Goal: Download file/media

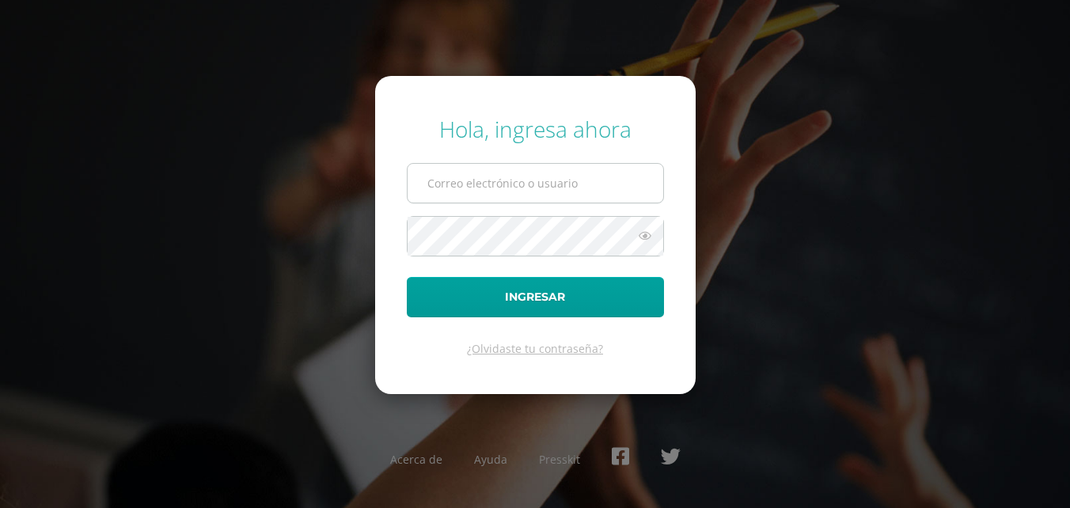
click at [538, 197] on input "text" at bounding box center [536, 183] width 256 height 39
type input "[EMAIL_ADDRESS][PERSON_NAME][DOMAIN_NAME]"
click at [407, 277] on button "Ingresar" at bounding box center [535, 297] width 257 height 40
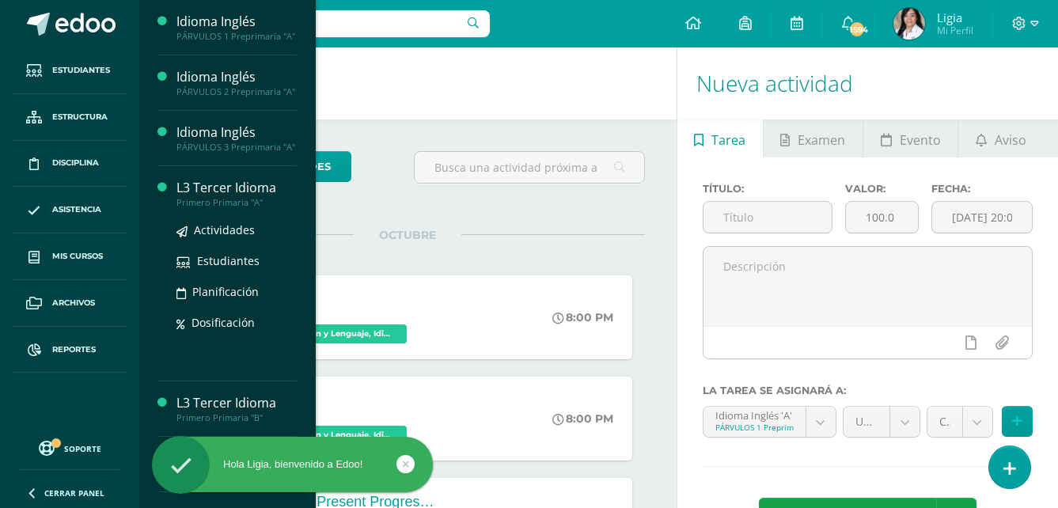
click at [247, 208] on div "Primero Primaria "A"" at bounding box center [236, 202] width 120 height 11
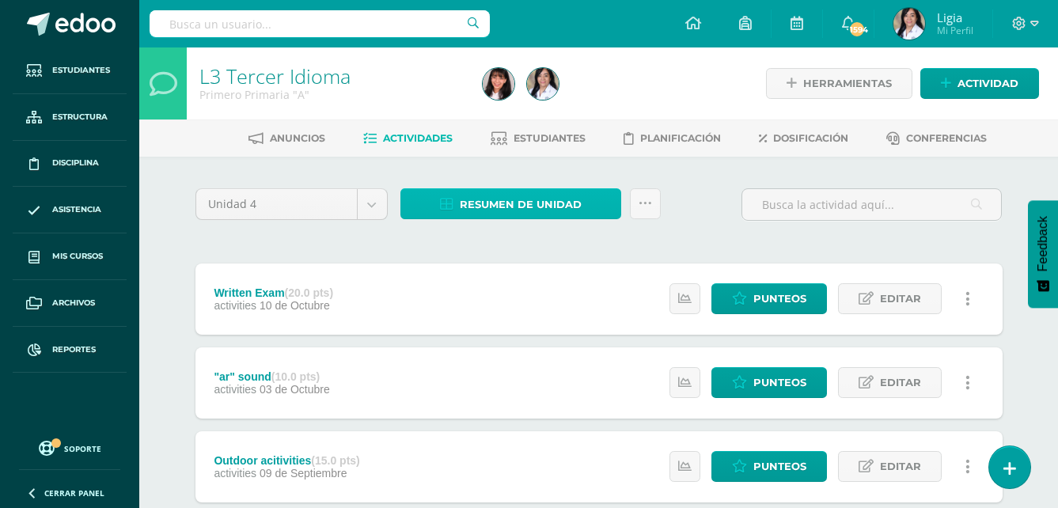
click at [472, 215] on span "Resumen de unidad" at bounding box center [521, 204] width 122 height 29
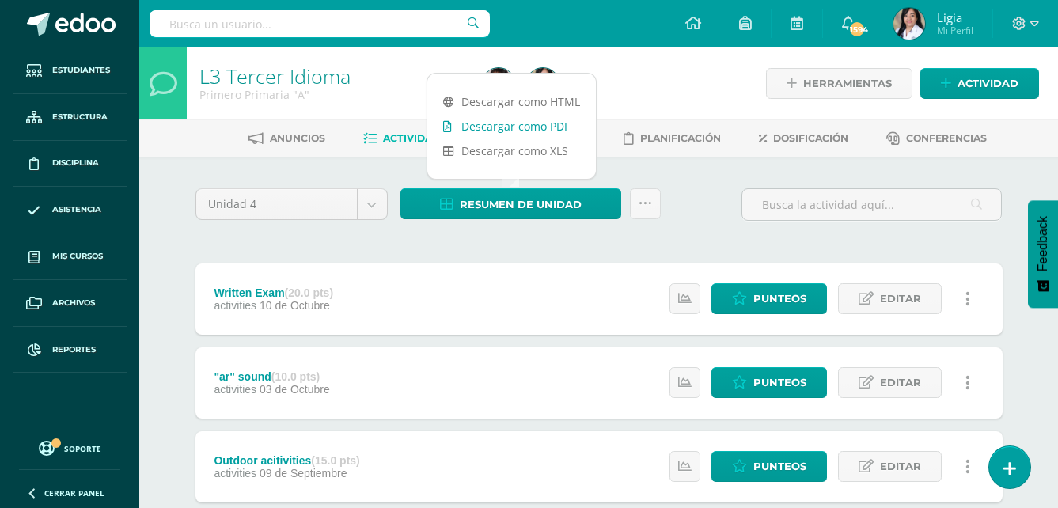
click at [509, 127] on link "Descargar como PDF" at bounding box center [511, 126] width 169 height 25
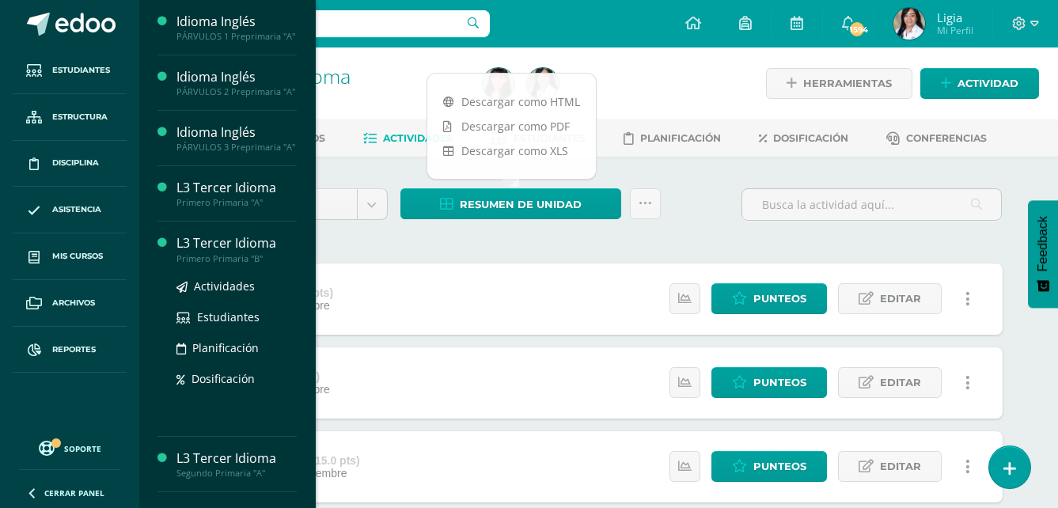
click at [220, 264] on div "Primero Primaria "B"" at bounding box center [236, 258] width 120 height 11
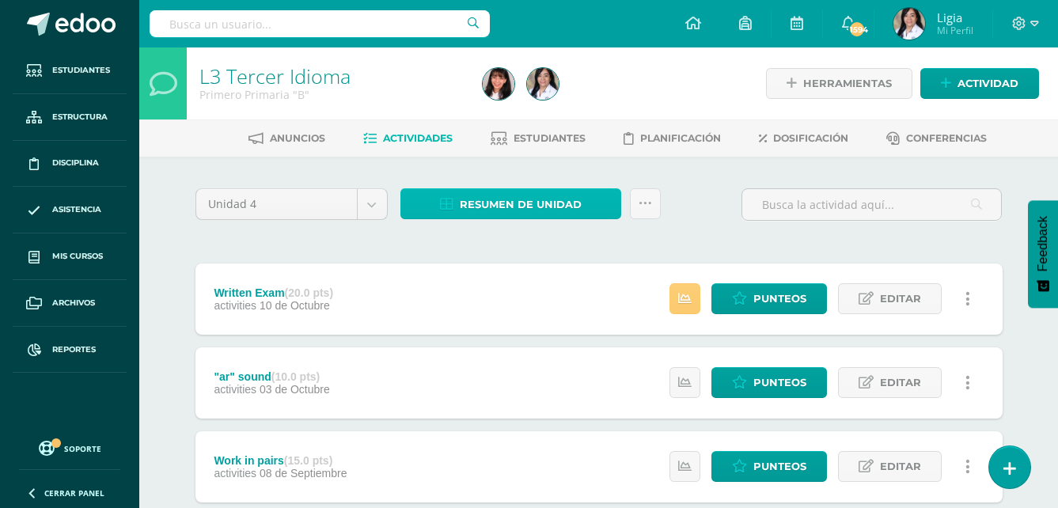
click at [533, 202] on span "Resumen de unidad" at bounding box center [521, 204] width 122 height 29
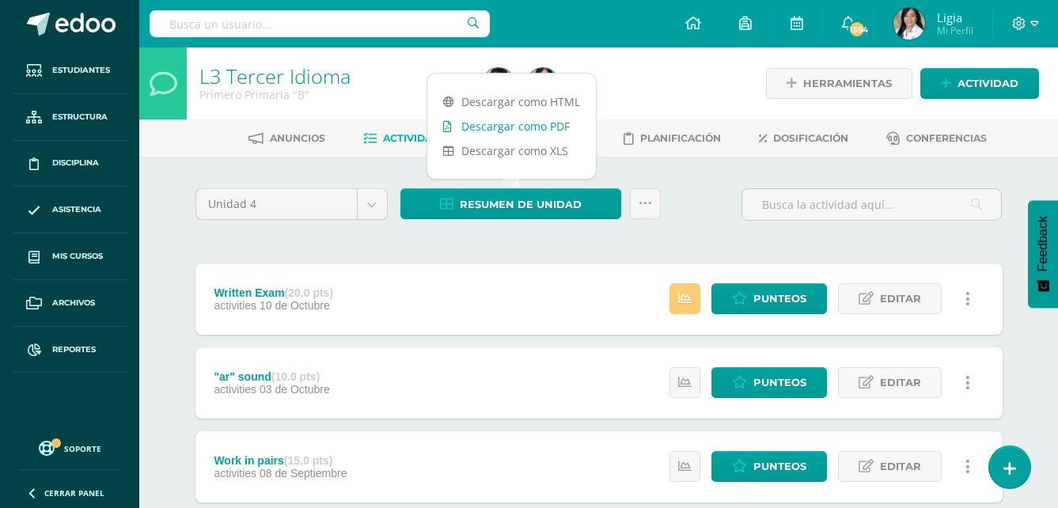
click at [523, 119] on link "Descargar como PDF" at bounding box center [511, 126] width 169 height 25
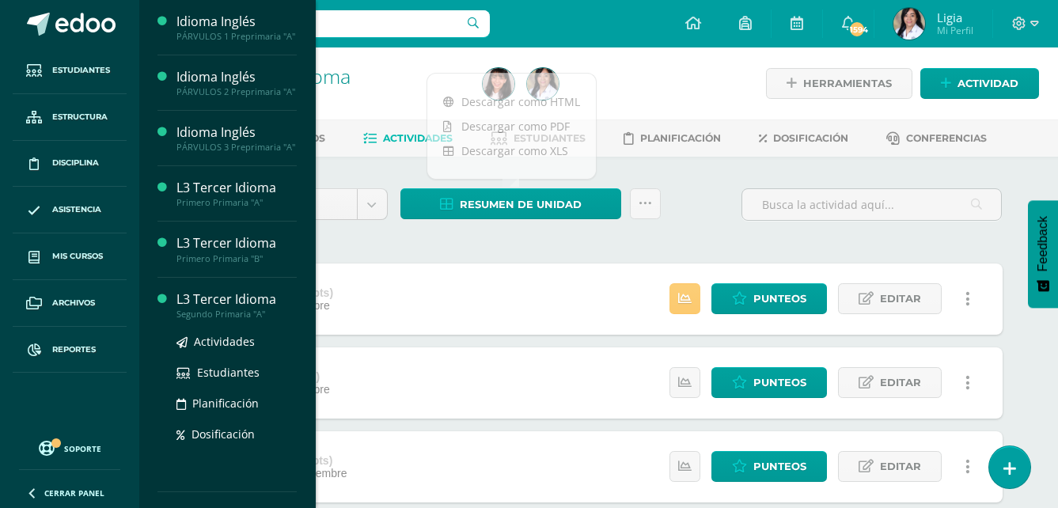
click at [248, 320] on div "Segundo Primaria "A"" at bounding box center [236, 314] width 120 height 11
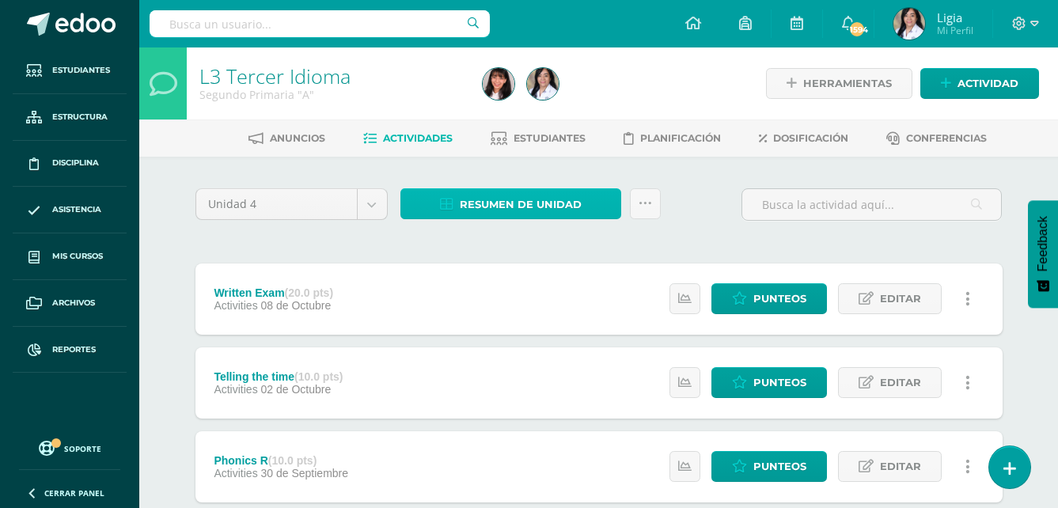
click at [535, 218] on span "Resumen de unidad" at bounding box center [521, 204] width 122 height 29
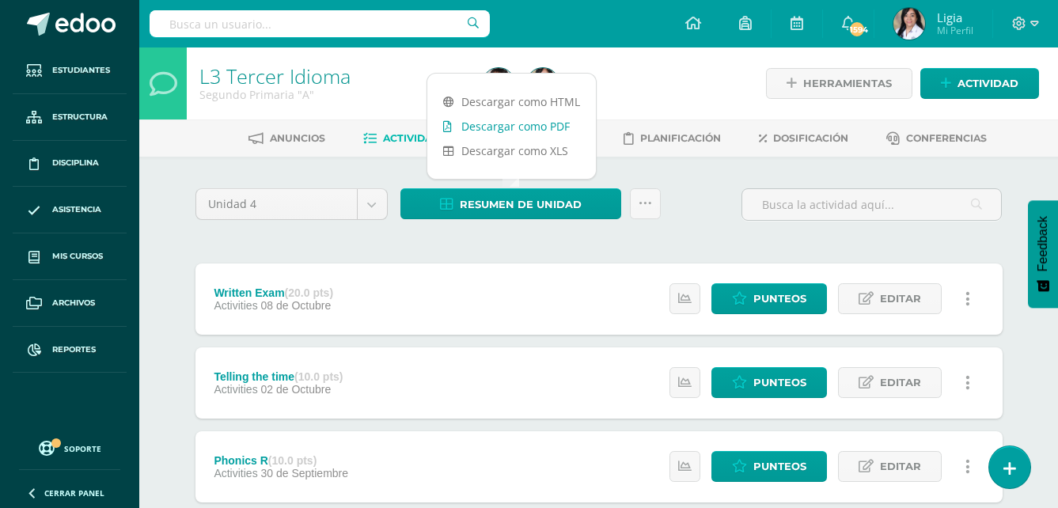
click at [560, 128] on link "Descargar como PDF" at bounding box center [511, 126] width 169 height 25
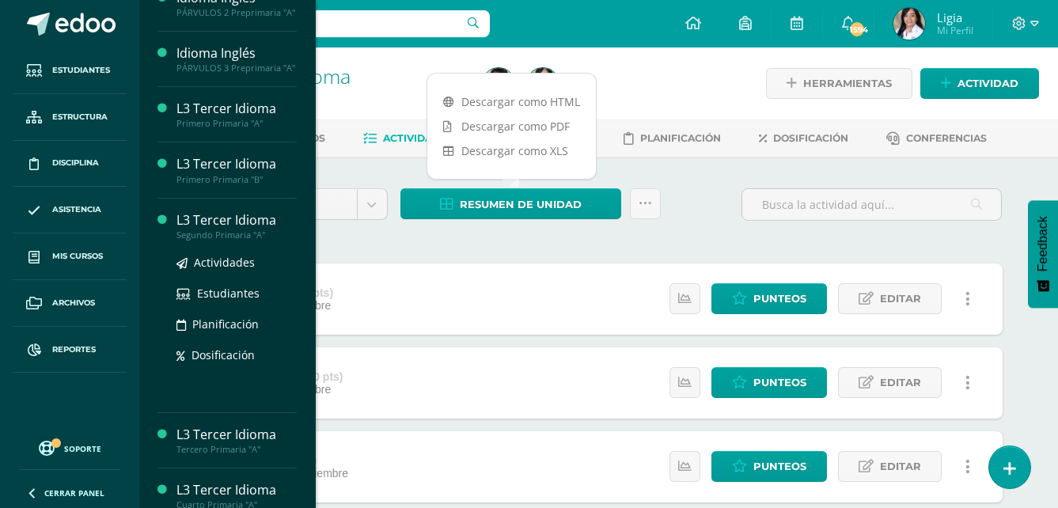
scroll to position [158, 0]
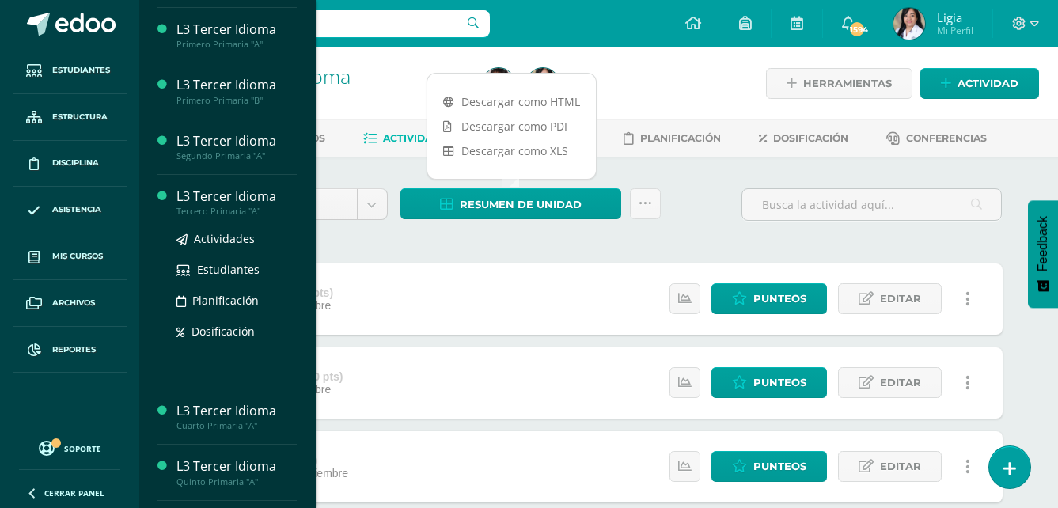
click at [253, 217] on div "Tercero Primaria "A"" at bounding box center [236, 211] width 120 height 11
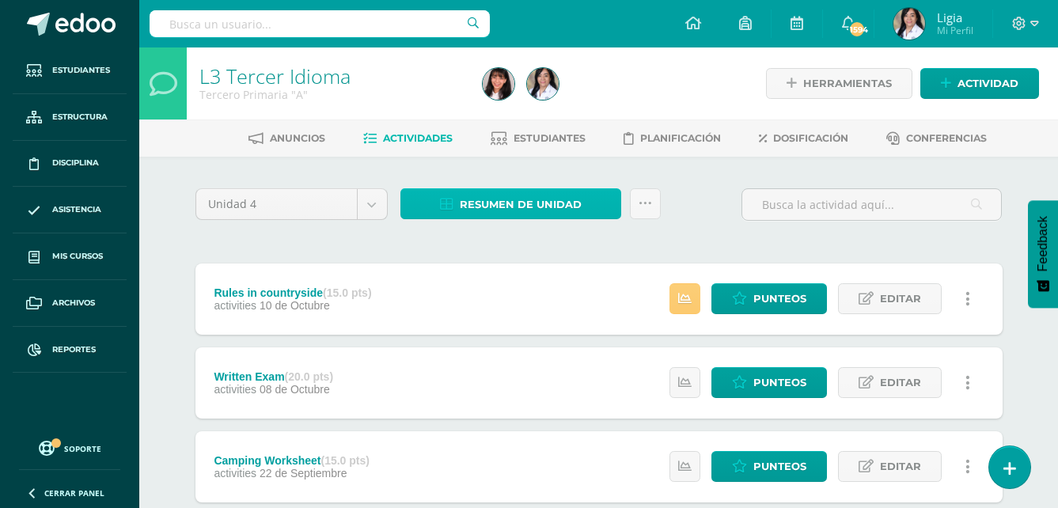
click at [503, 195] on span "Resumen de unidad" at bounding box center [521, 204] width 122 height 29
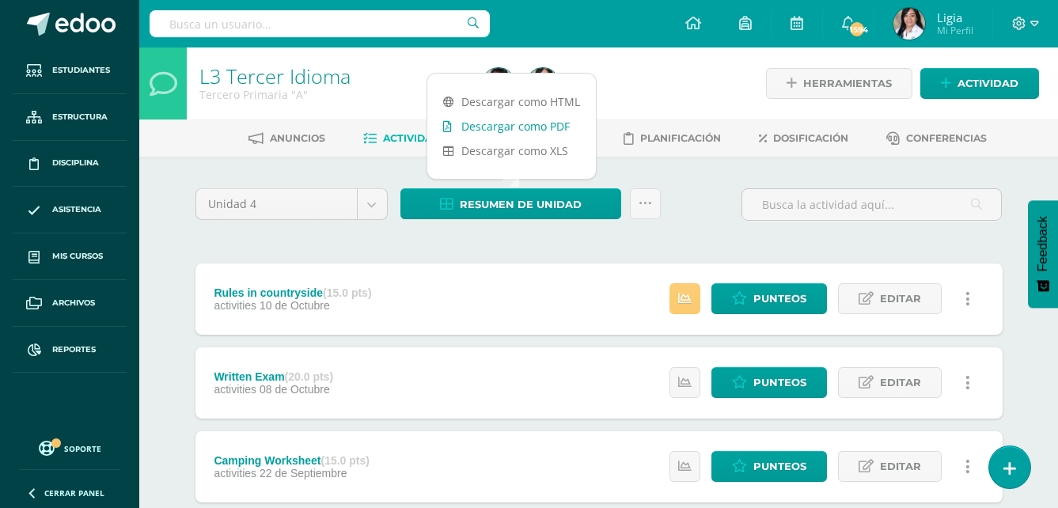
click at [506, 131] on link "Descargar como PDF" at bounding box center [511, 126] width 169 height 25
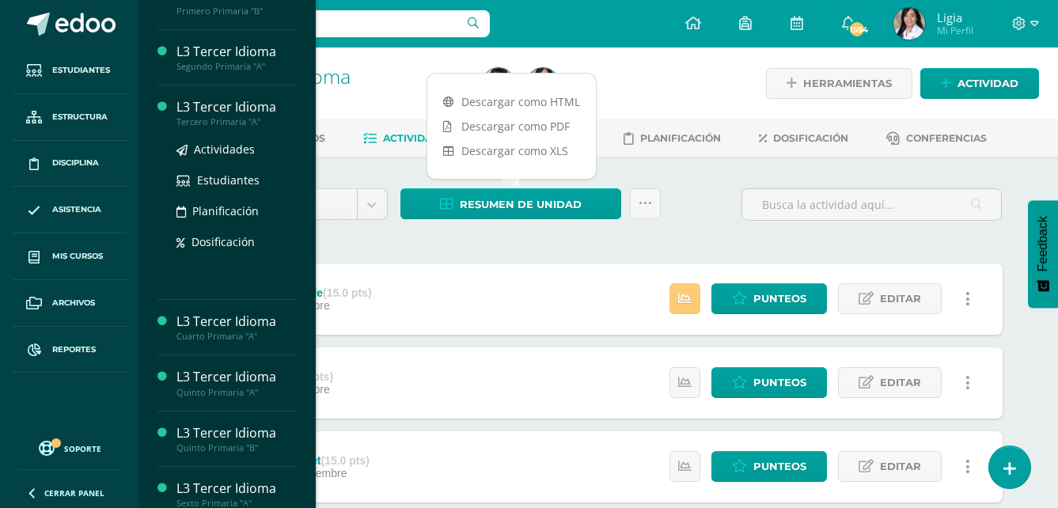
scroll to position [317, 0]
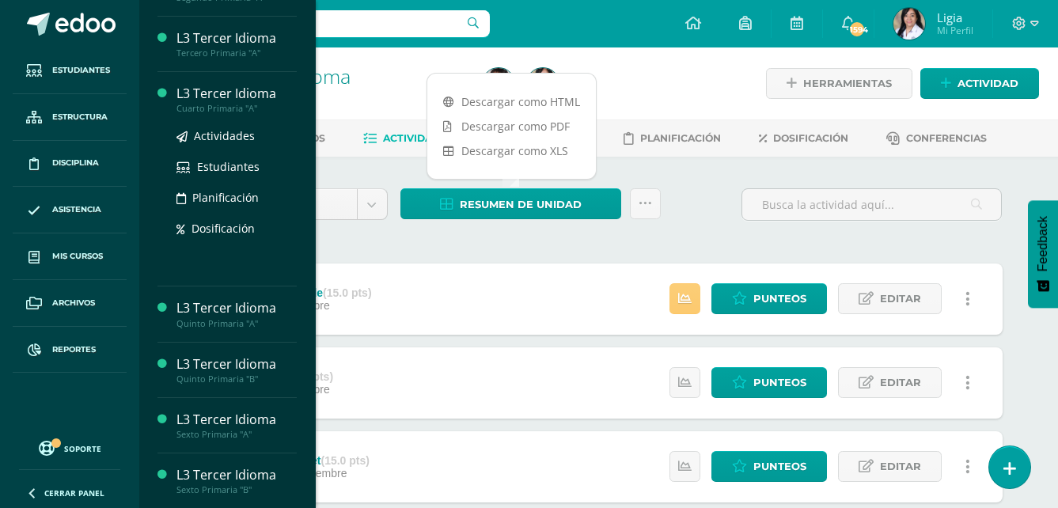
click at [245, 114] on div "Cuarto Primaria "A"" at bounding box center [236, 108] width 120 height 11
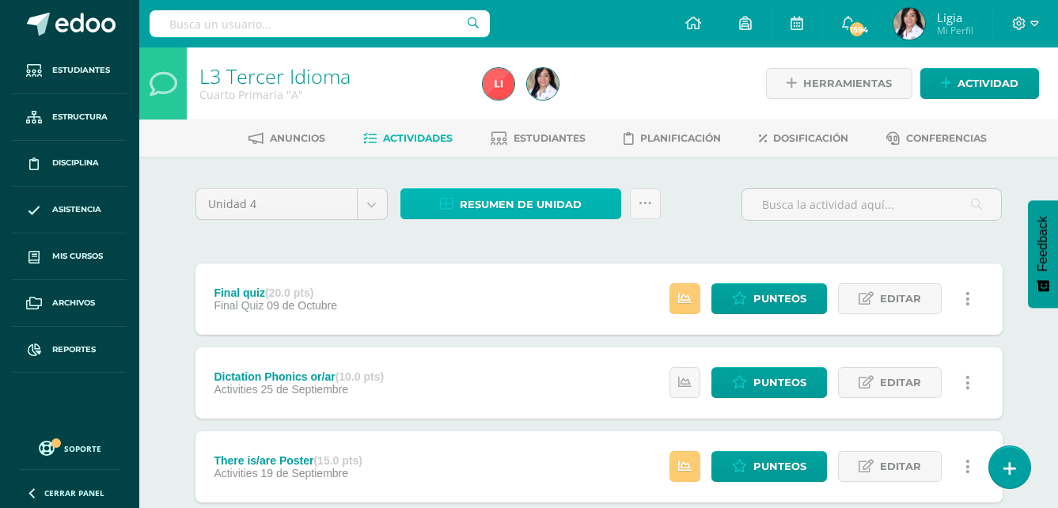
click at [590, 200] on link "Resumen de unidad" at bounding box center [510, 203] width 221 height 31
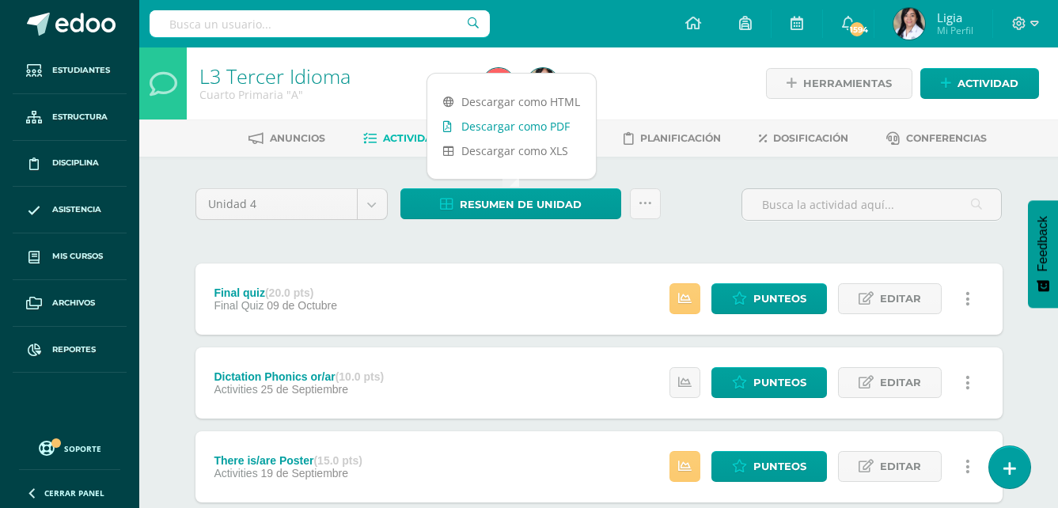
click at [543, 119] on link "Descargar como PDF" at bounding box center [511, 126] width 169 height 25
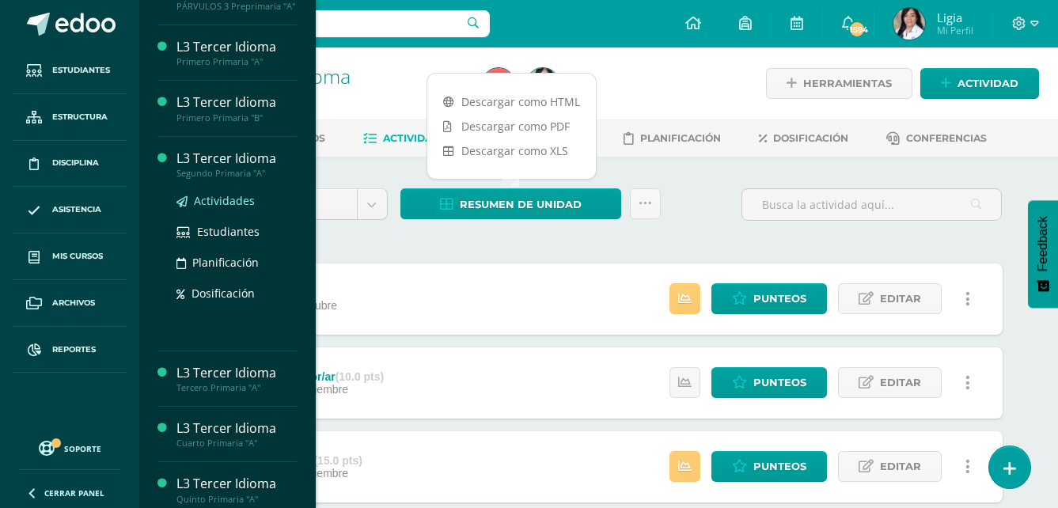
scroll to position [317, 0]
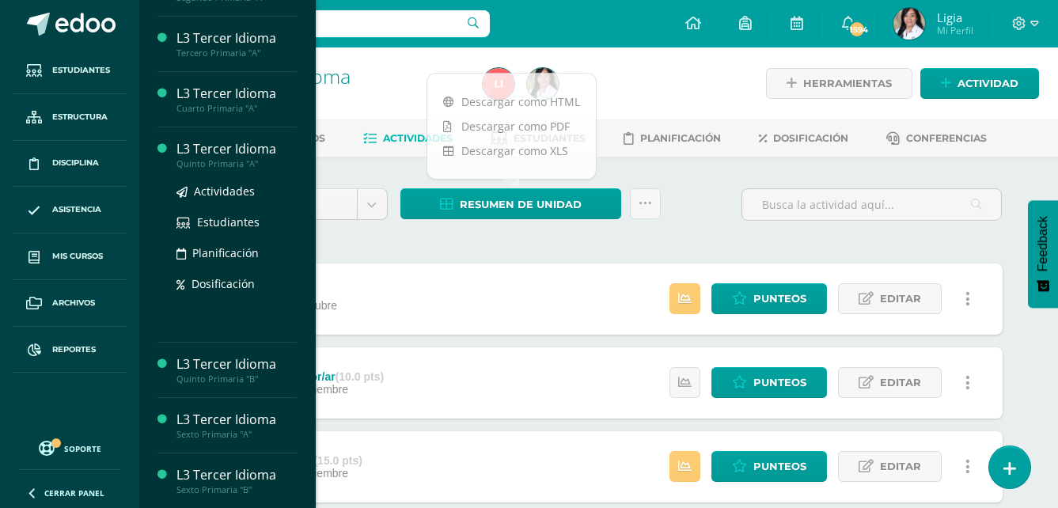
click at [248, 169] on div "Quinto Primaria "A"" at bounding box center [236, 163] width 120 height 11
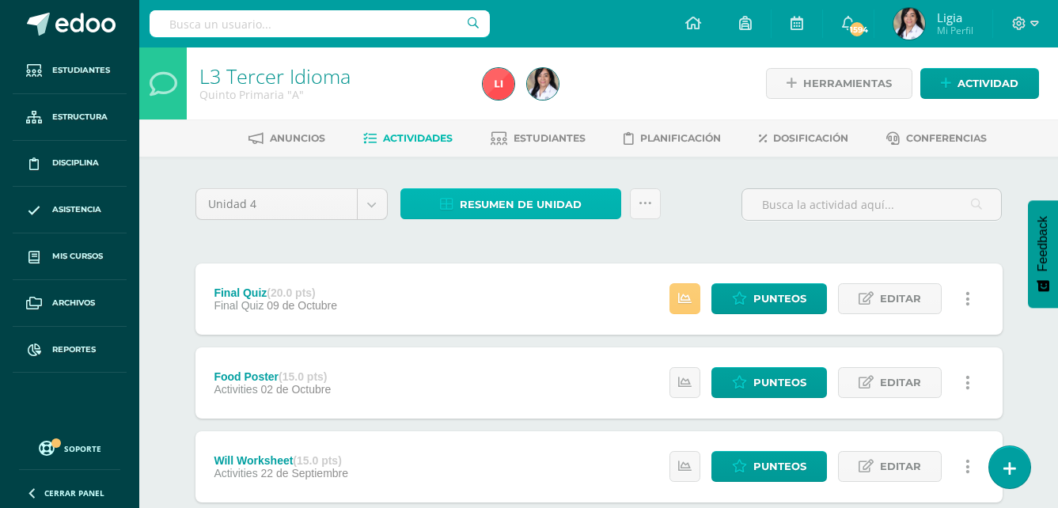
click at [540, 204] on span "Resumen de unidad" at bounding box center [521, 204] width 122 height 29
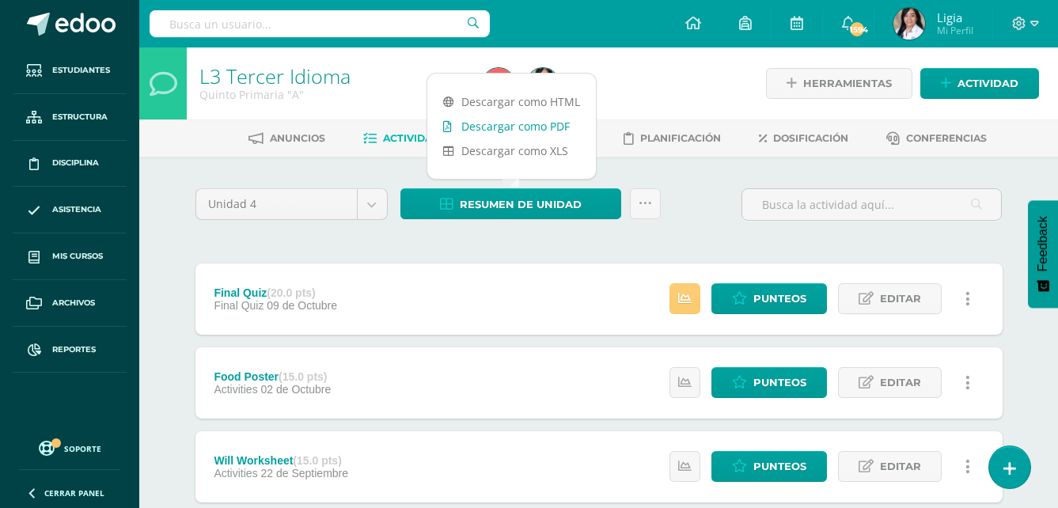
click at [547, 130] on link "Descargar como PDF" at bounding box center [511, 126] width 169 height 25
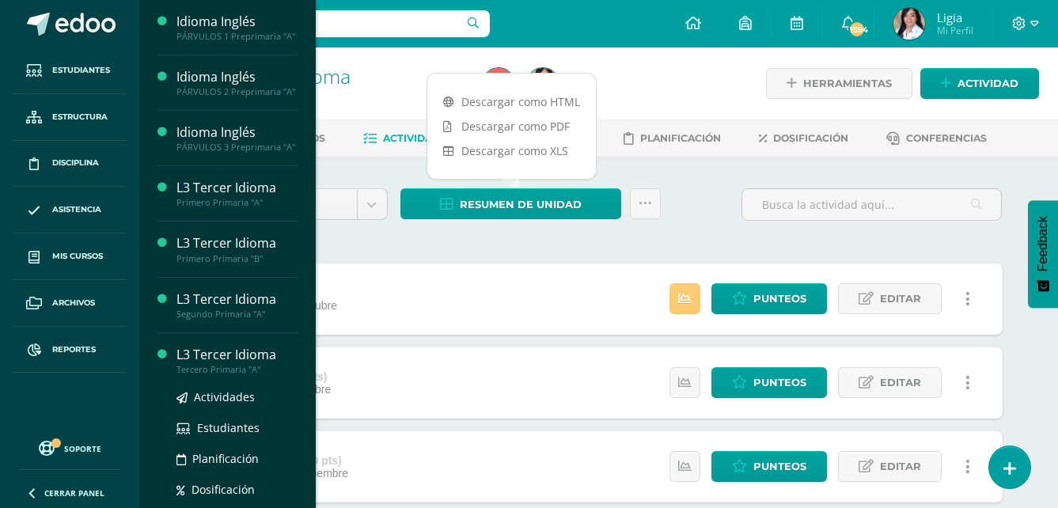
scroll to position [237, 0]
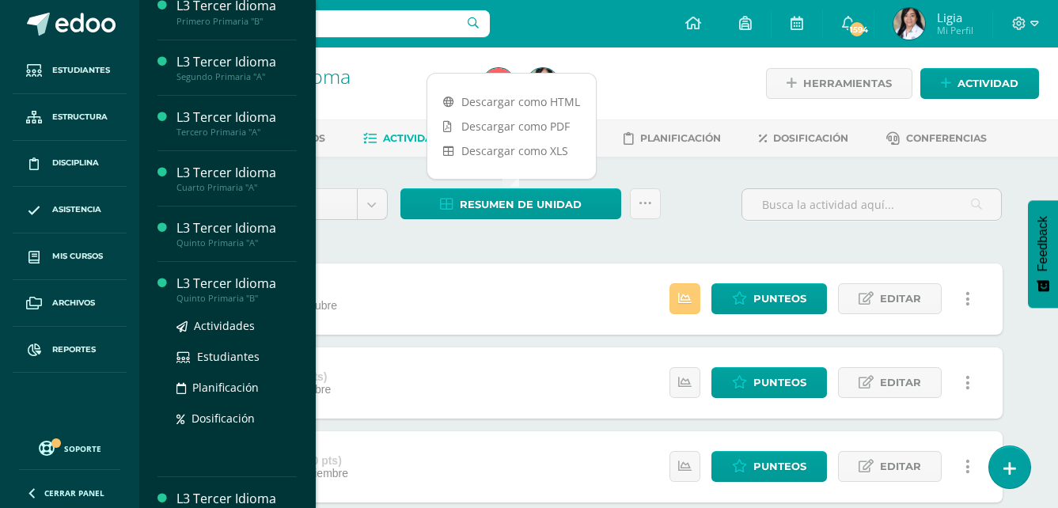
click at [256, 304] on div "Quinto Primaria "B"" at bounding box center [236, 298] width 120 height 11
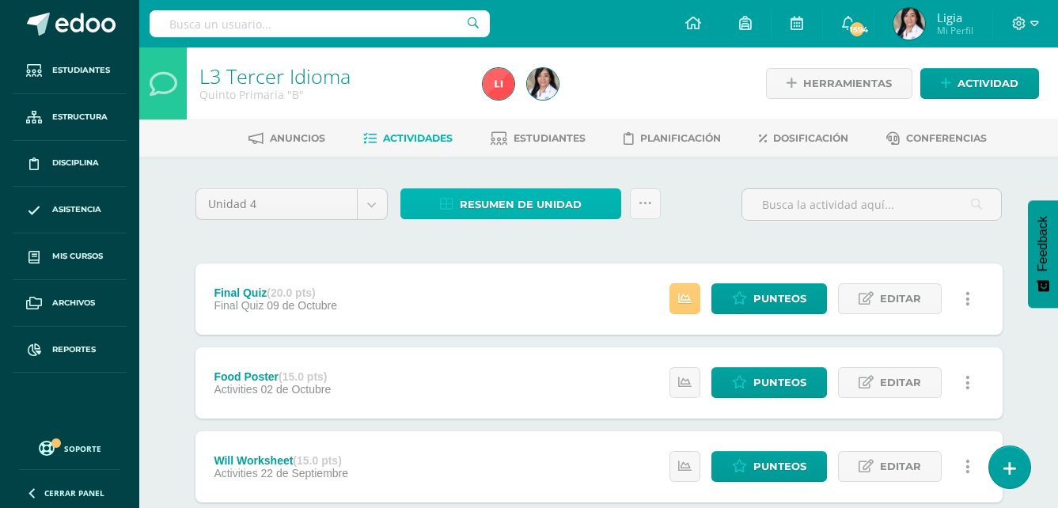
click at [593, 214] on link "Resumen de unidad" at bounding box center [510, 203] width 221 height 31
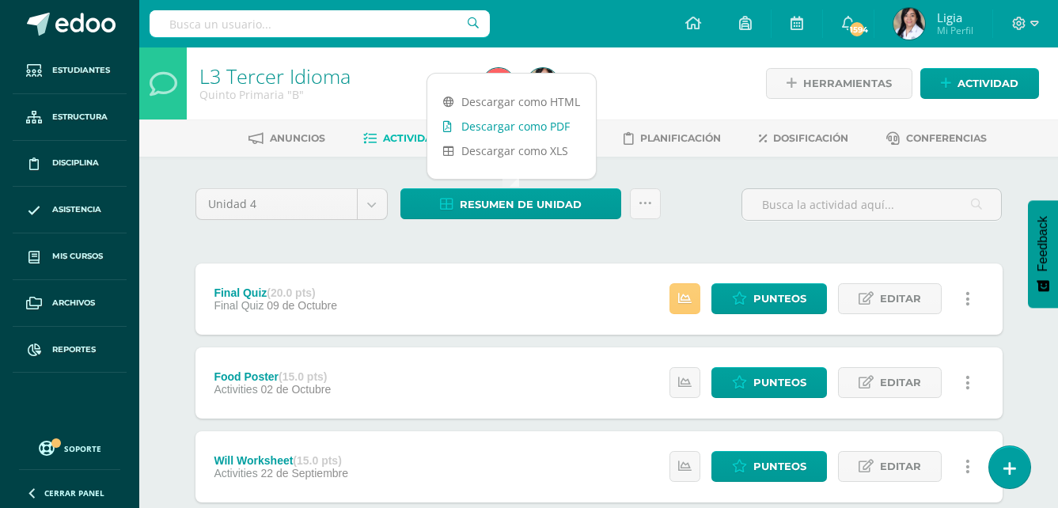
click at [556, 121] on link "Descargar como PDF" at bounding box center [511, 126] width 169 height 25
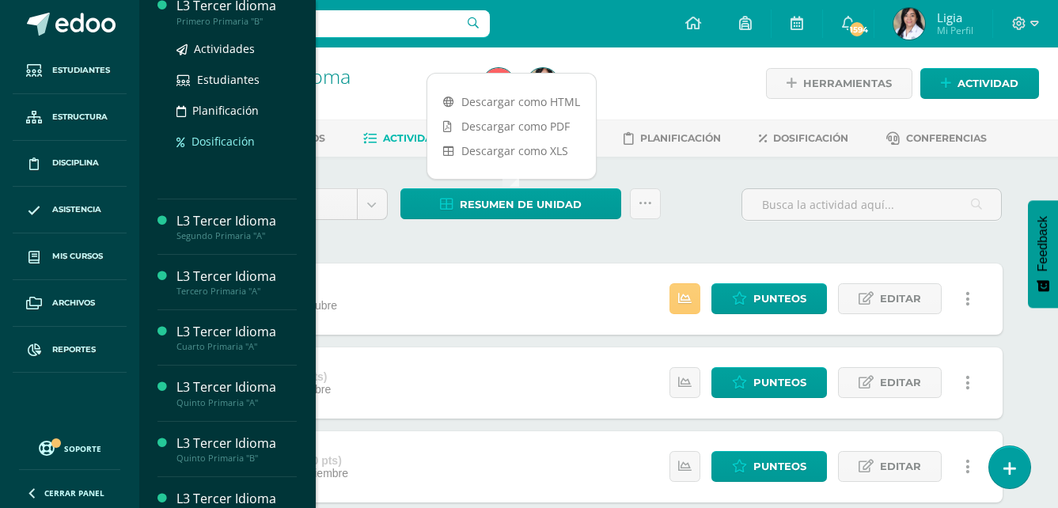
scroll to position [396, 0]
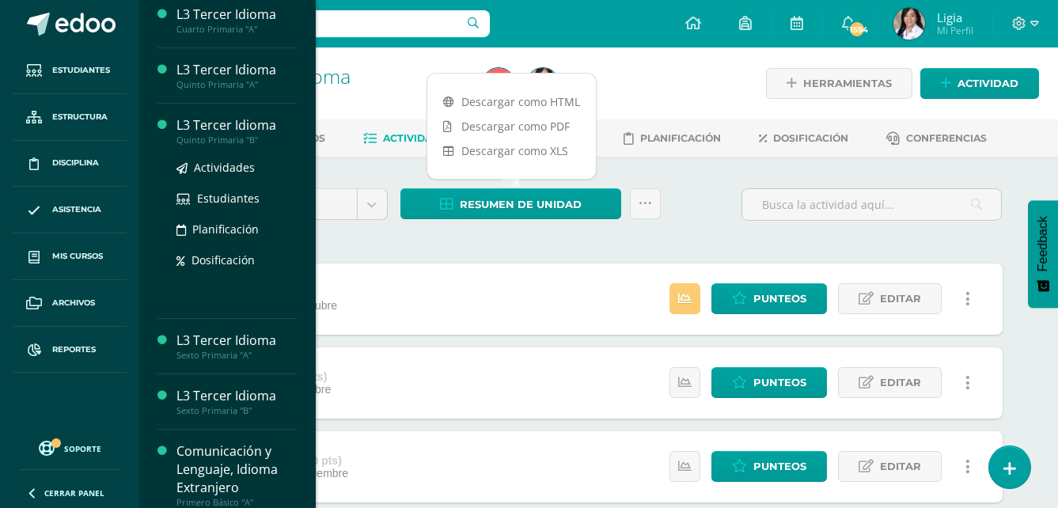
click at [249, 146] on div "Quinto Primaria "B"" at bounding box center [236, 140] width 120 height 11
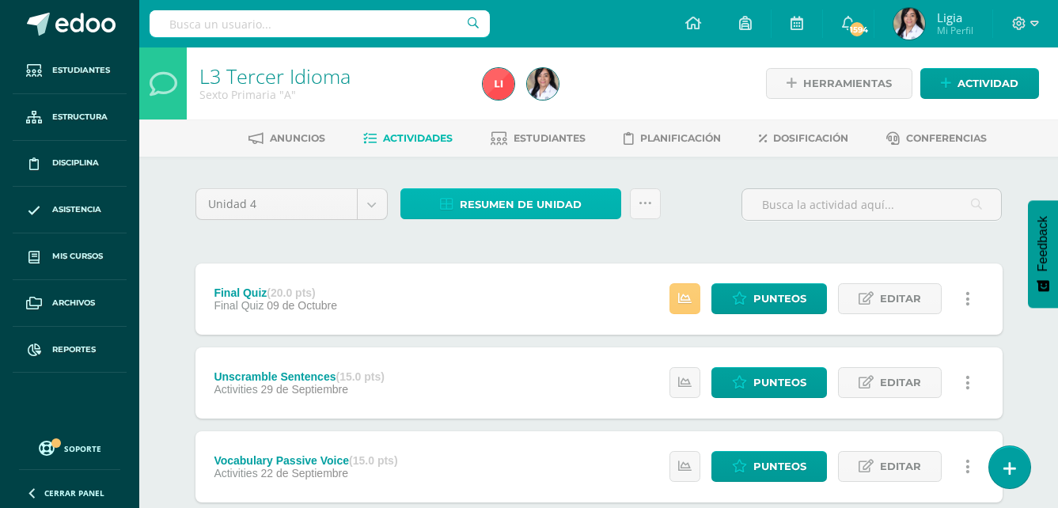
click at [554, 211] on span "Resumen de unidad" at bounding box center [521, 204] width 122 height 29
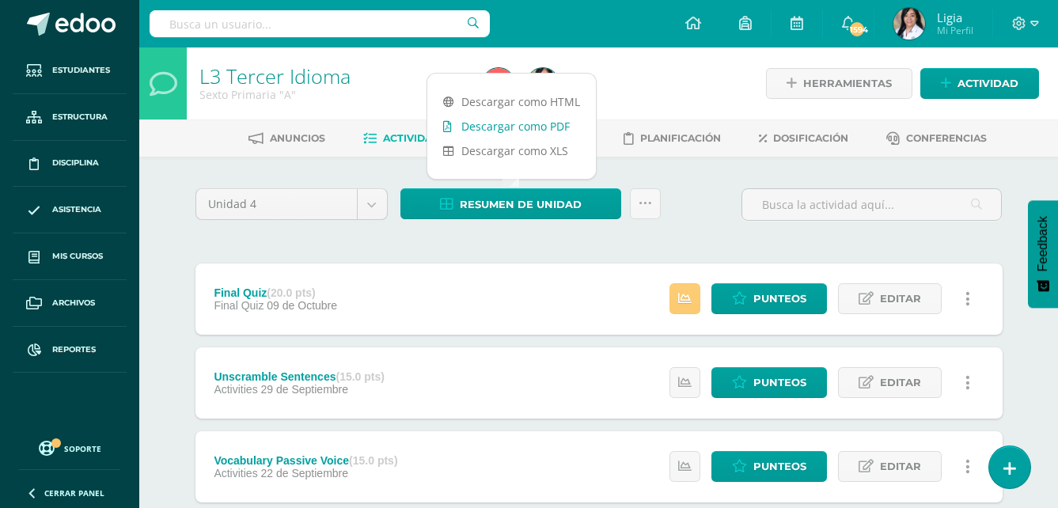
click at [567, 118] on link "Descargar como PDF" at bounding box center [511, 126] width 169 height 25
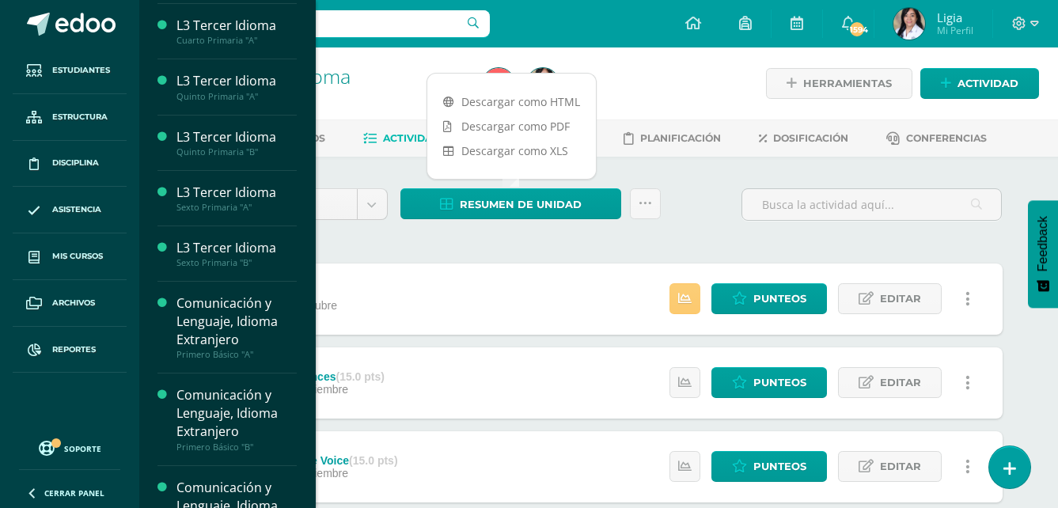
scroll to position [554, 0]
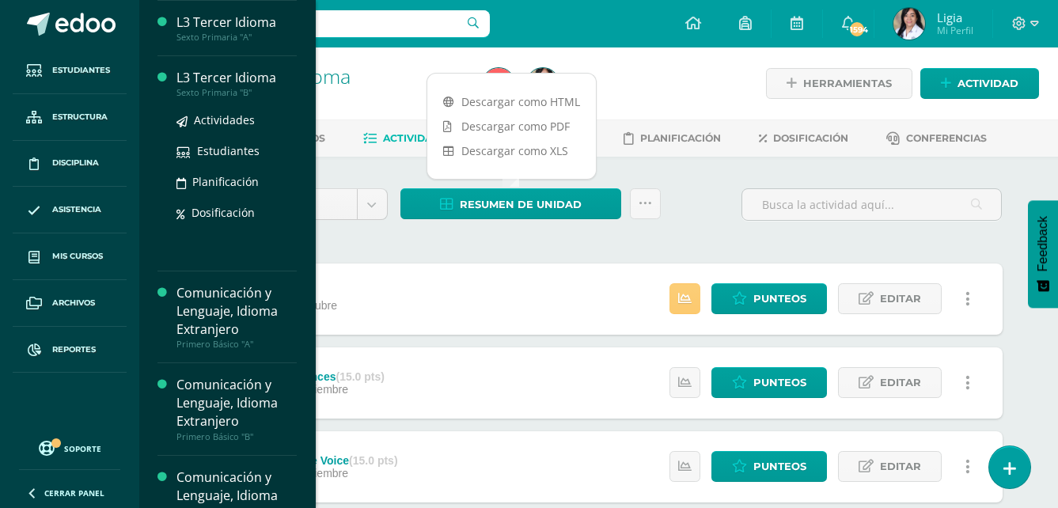
click at [242, 98] on div "Sexto Primaria "B"" at bounding box center [236, 92] width 120 height 11
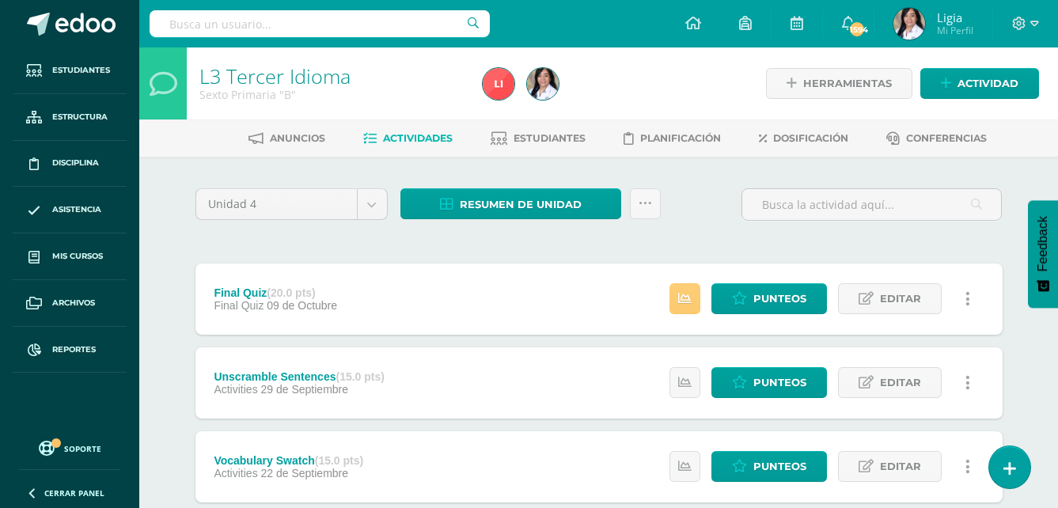
click at [561, 219] on div "Resumen de unidad Descargar como HTML Descargar como PDF Descargar como XLS Sub…" at bounding box center [530, 210] width 273 height 45
click at [563, 218] on span "Resumen de unidad" at bounding box center [521, 204] width 122 height 29
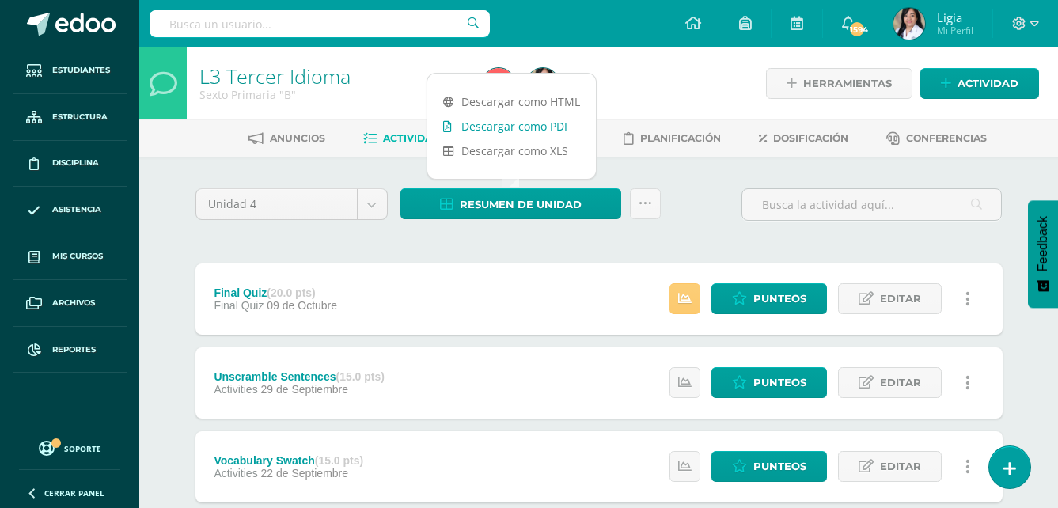
click at [563, 130] on link "Descargar como PDF" at bounding box center [511, 126] width 169 height 25
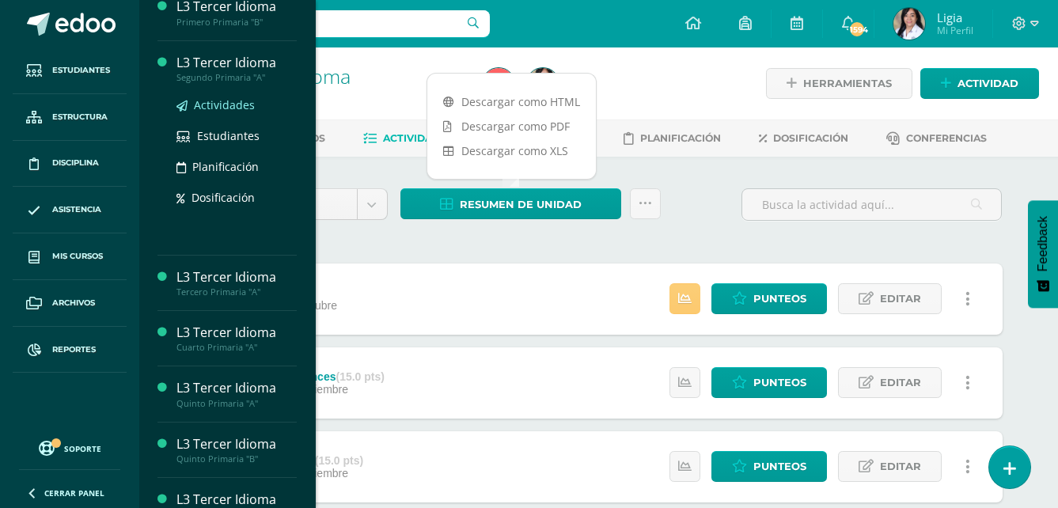
scroll to position [237, 0]
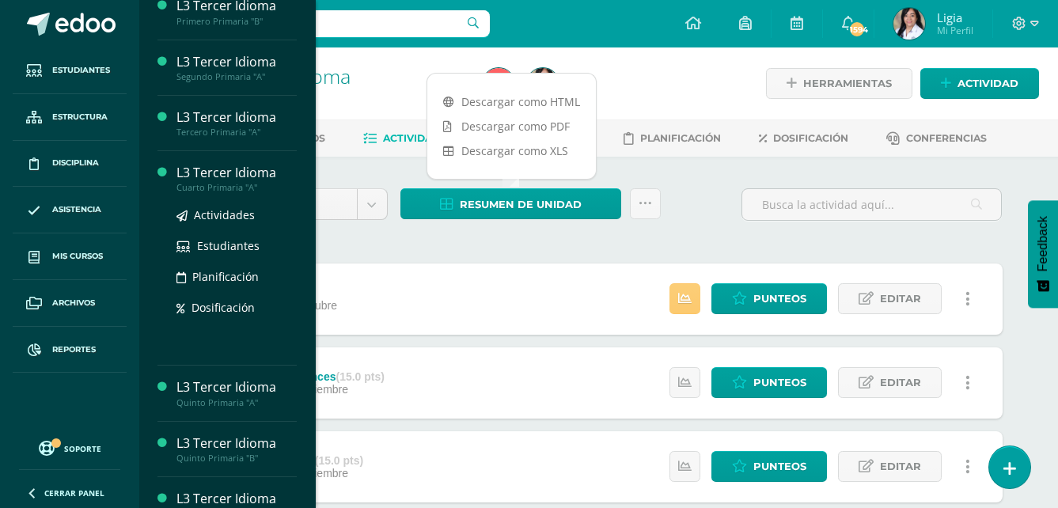
click at [236, 193] on div "Cuarto Primaria "A"" at bounding box center [236, 187] width 120 height 11
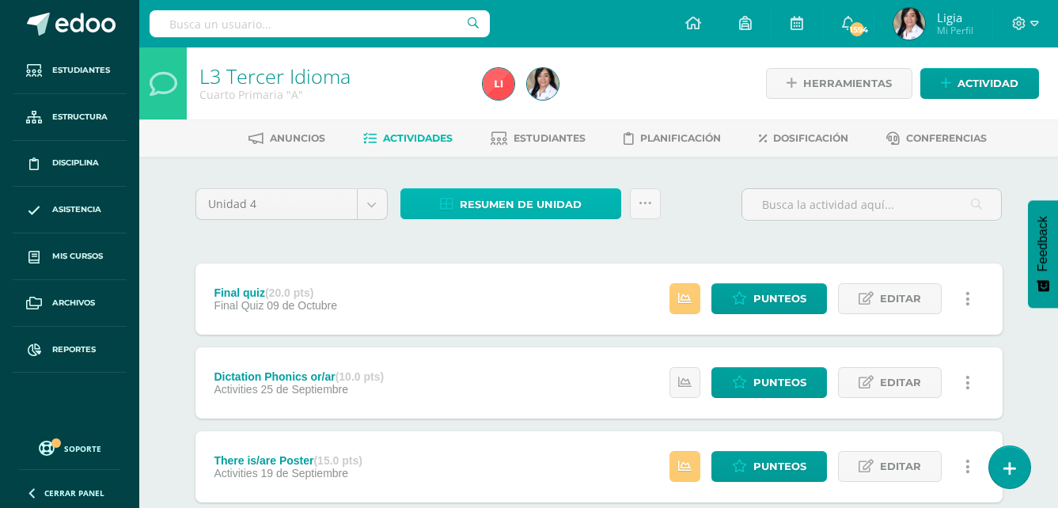
click at [448, 199] on icon at bounding box center [446, 204] width 13 height 13
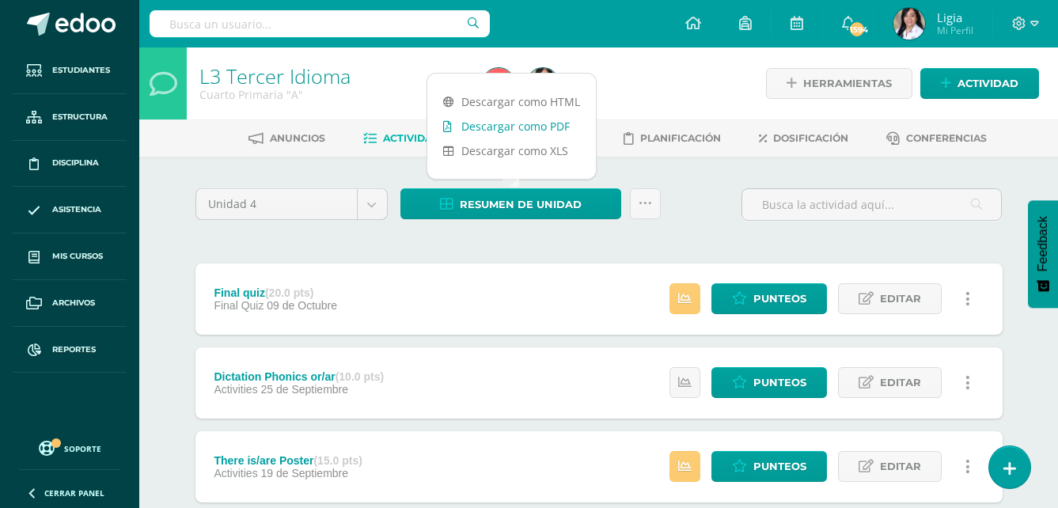
click at [496, 122] on link "Descargar como PDF" at bounding box center [511, 126] width 169 height 25
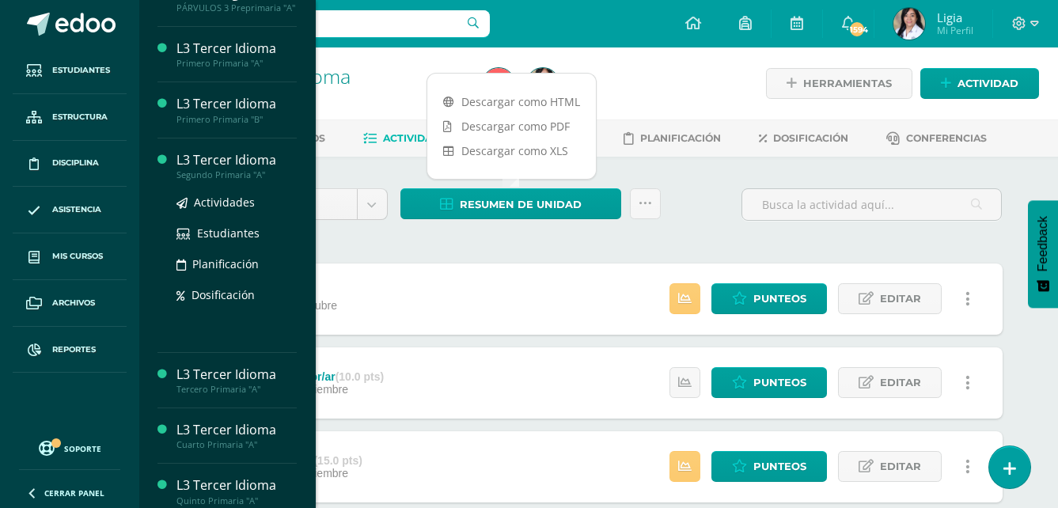
scroll to position [317, 0]
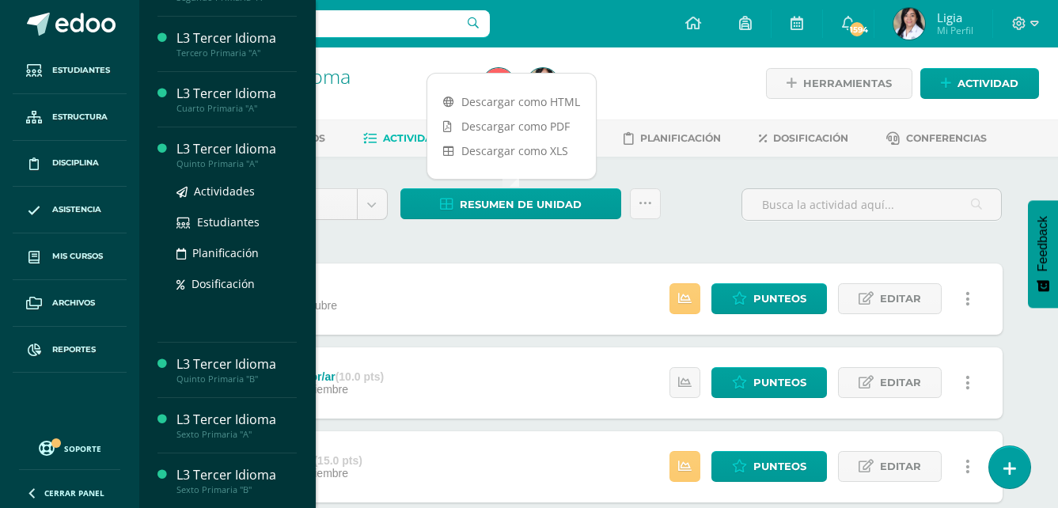
click at [235, 169] on div "Quinto Primaria "A"" at bounding box center [236, 163] width 120 height 11
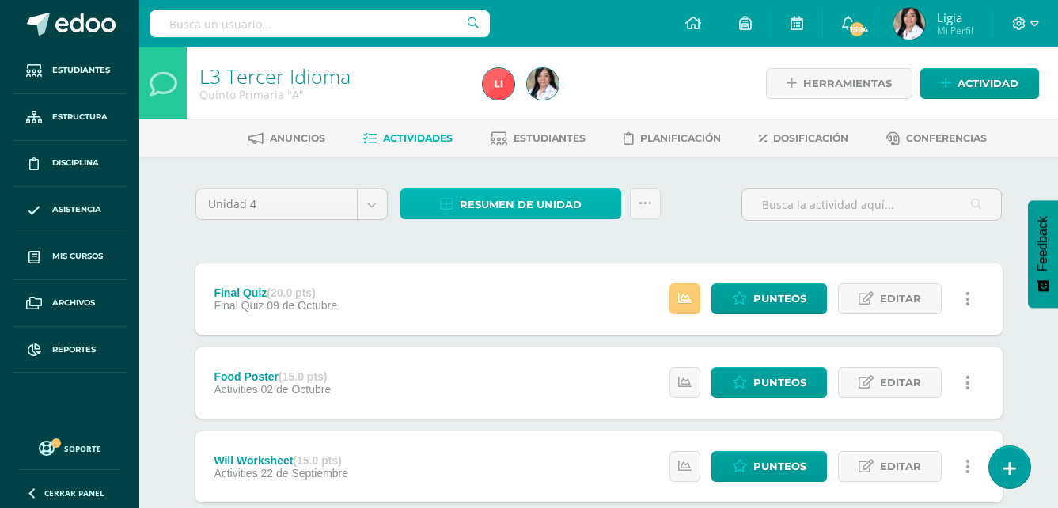
click at [589, 202] on link "Resumen de unidad" at bounding box center [510, 203] width 221 height 31
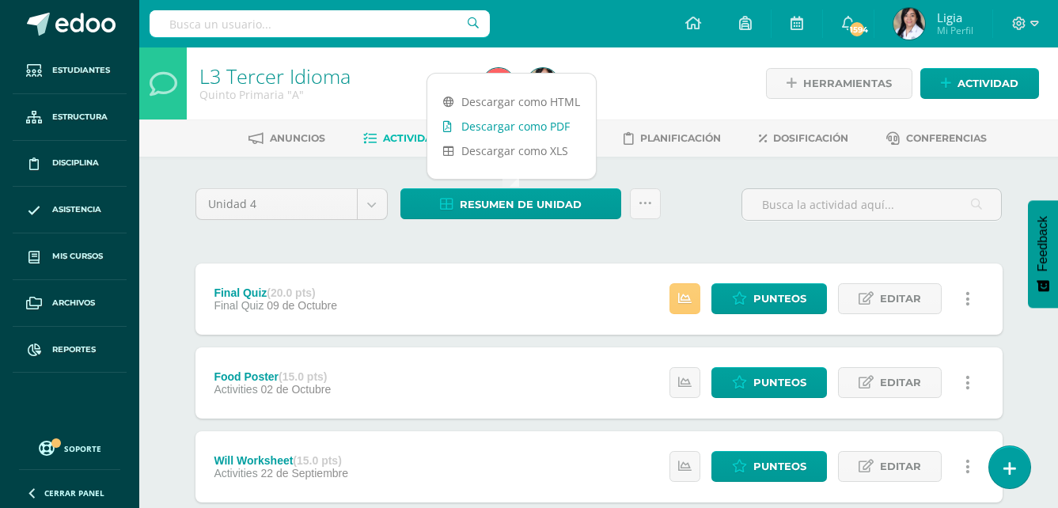
click at [563, 123] on link "Descargar como PDF" at bounding box center [511, 126] width 169 height 25
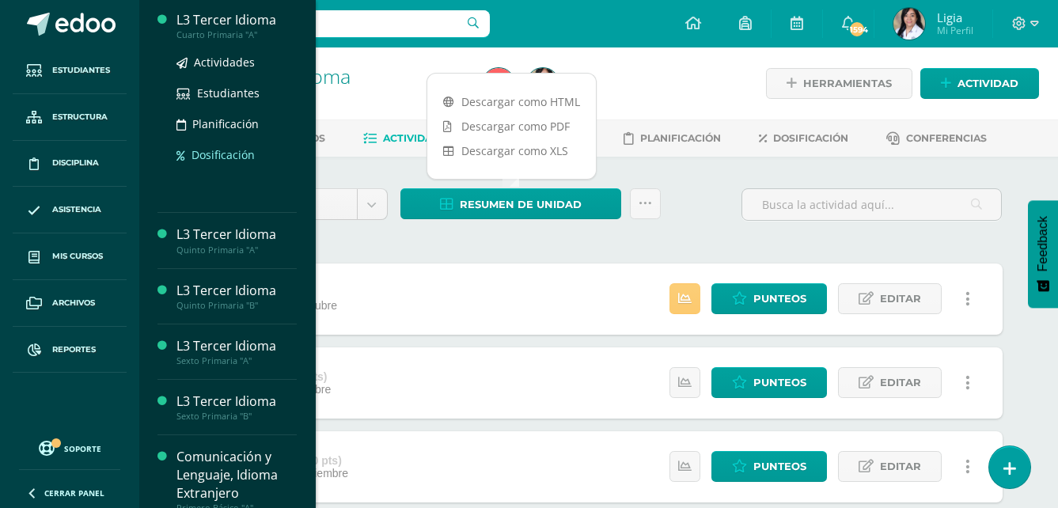
scroll to position [396, 0]
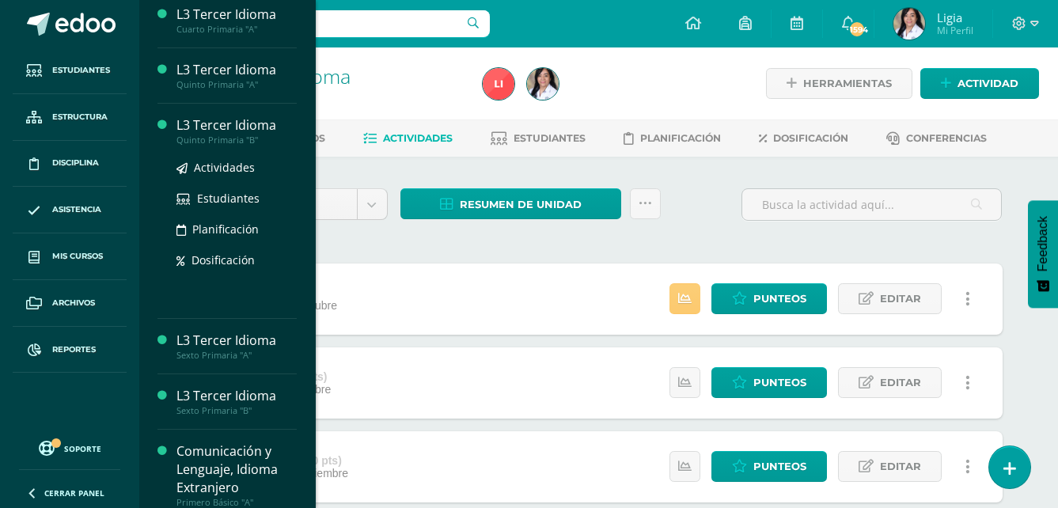
click at [241, 146] on div "Quinto Primaria "B"" at bounding box center [236, 140] width 120 height 11
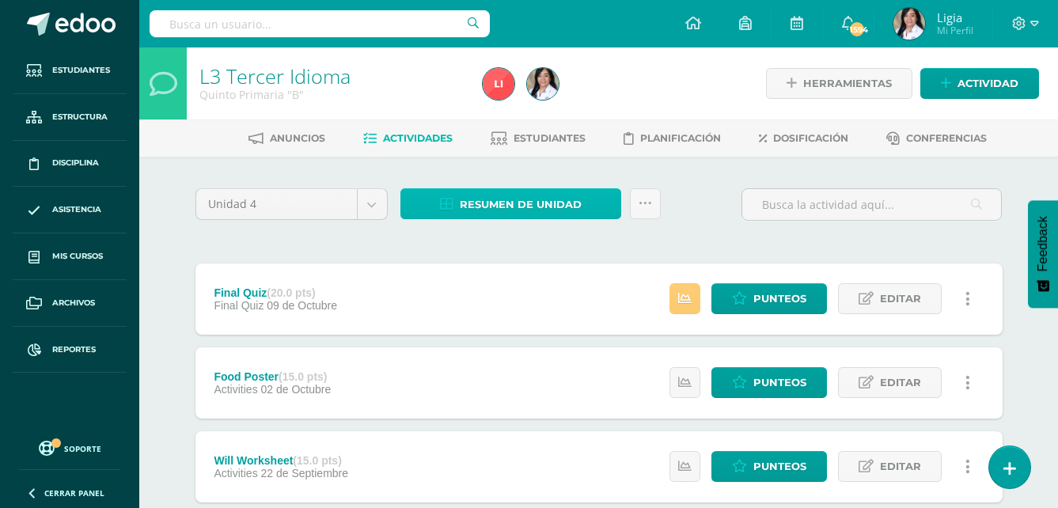
click at [583, 197] on link "Resumen de unidad" at bounding box center [510, 203] width 221 height 31
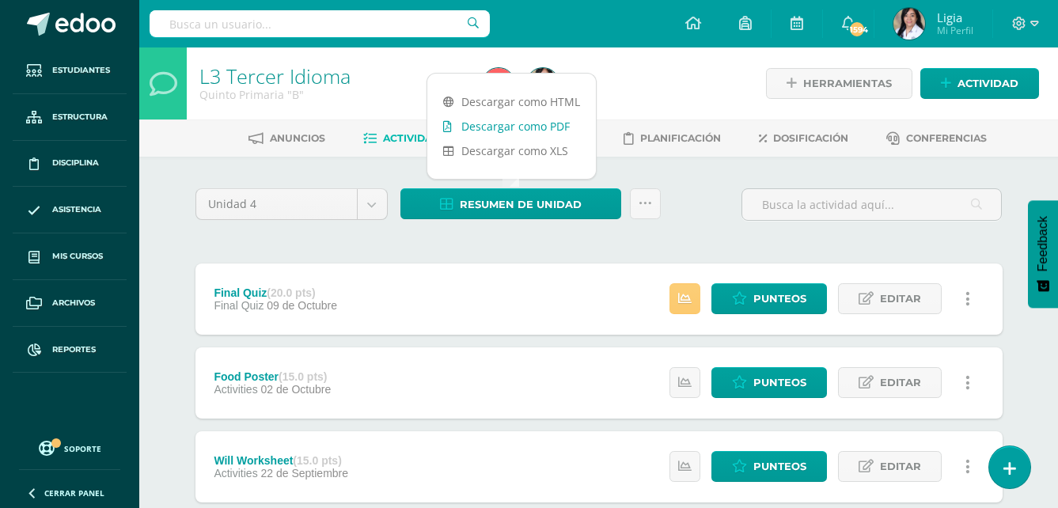
click at [564, 124] on link "Descargar como PDF" at bounding box center [511, 126] width 169 height 25
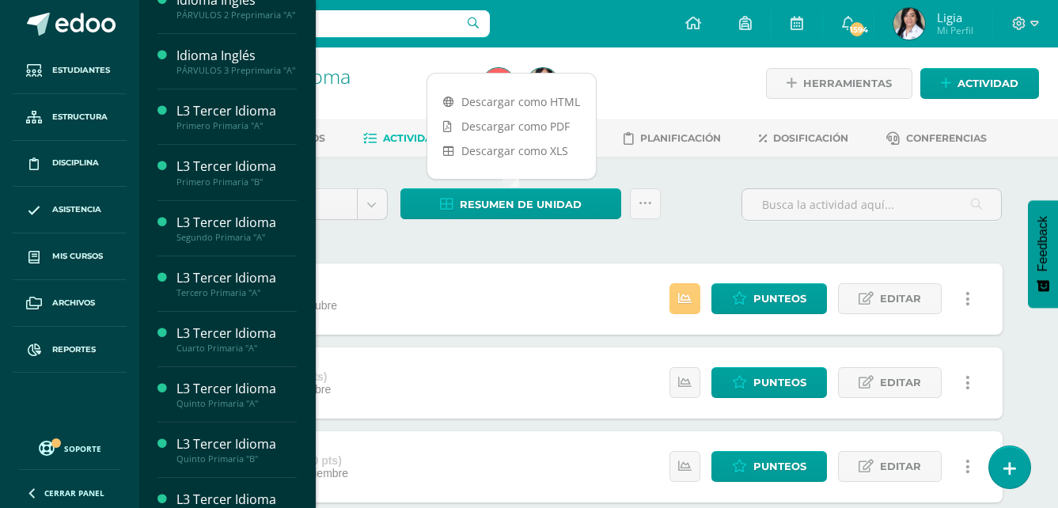
scroll to position [237, 0]
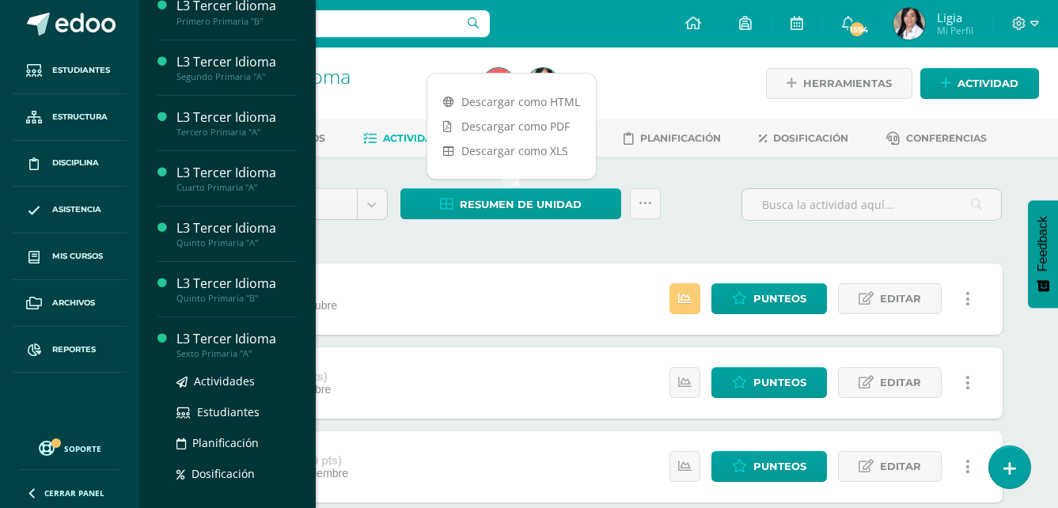
click at [233, 359] on div "Sexto Primaria "A"" at bounding box center [236, 353] width 120 height 11
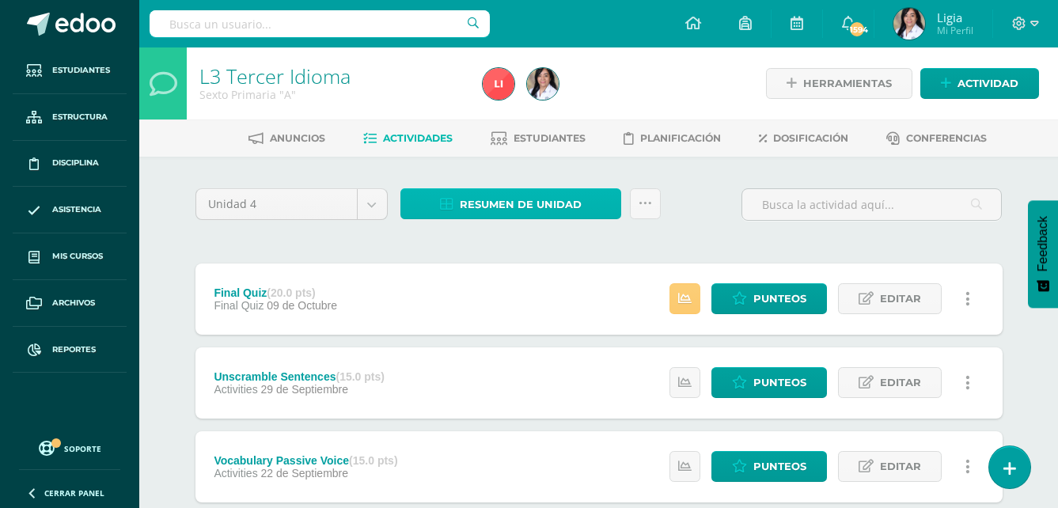
click at [498, 208] on span "Resumen de unidad" at bounding box center [521, 204] width 122 height 29
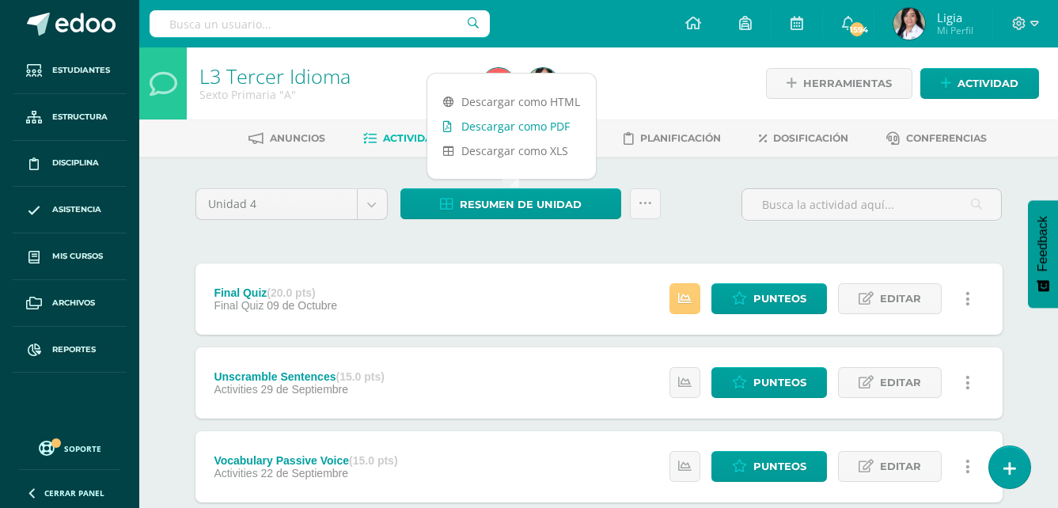
click at [502, 128] on link "Descargar como PDF" at bounding box center [511, 126] width 169 height 25
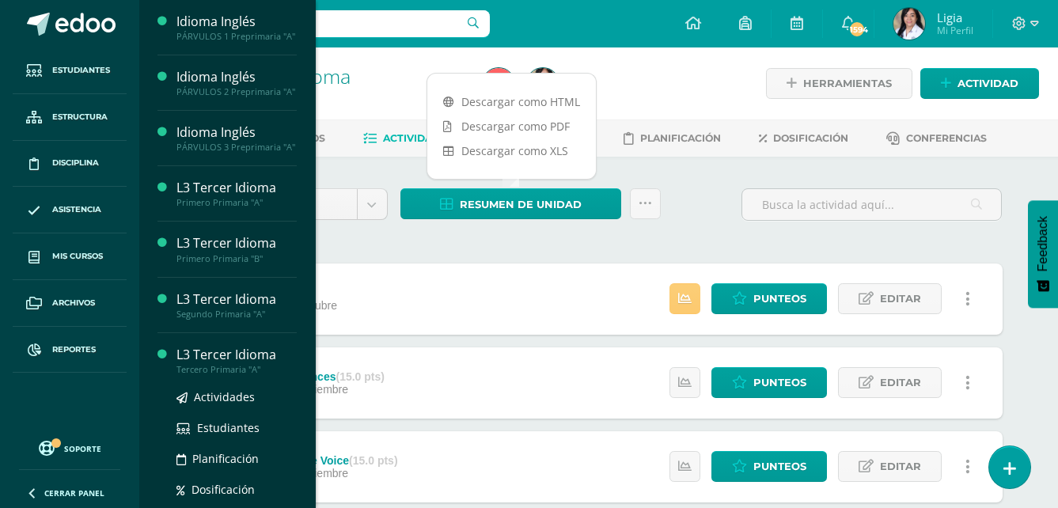
scroll to position [317, 0]
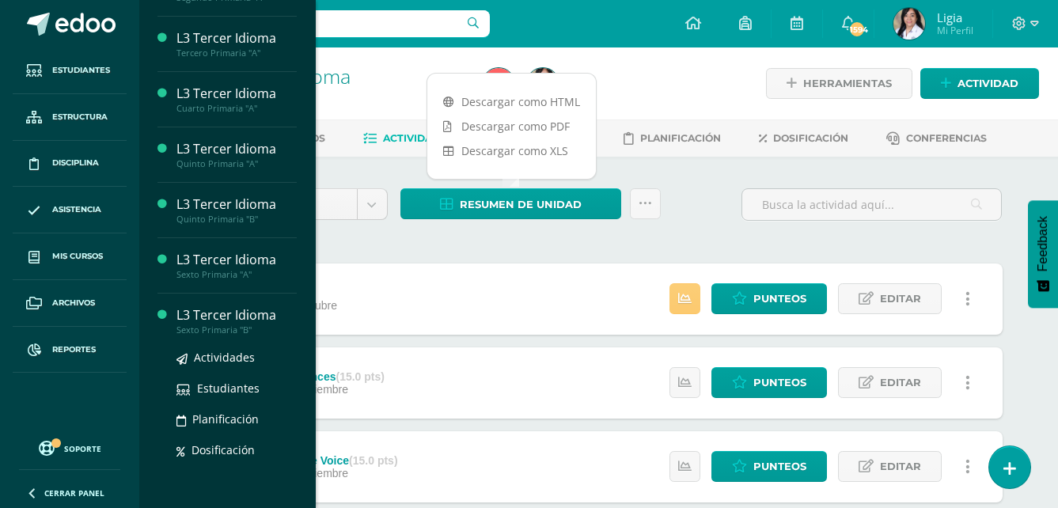
click at [196, 336] on div "Sexto Primaria "B"" at bounding box center [236, 329] width 120 height 11
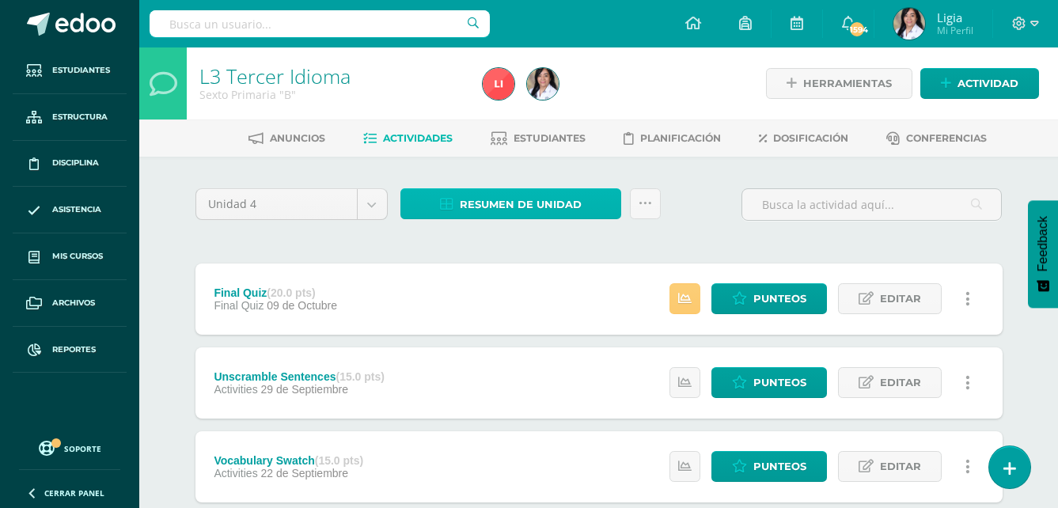
click at [544, 210] on span "Resumen de unidad" at bounding box center [521, 204] width 122 height 29
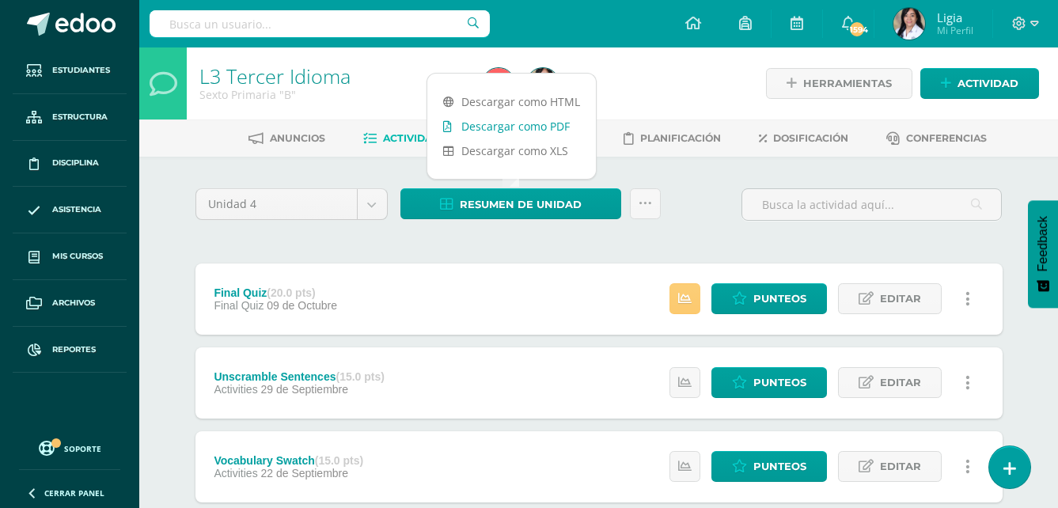
click at [542, 129] on link "Descargar como PDF" at bounding box center [511, 126] width 169 height 25
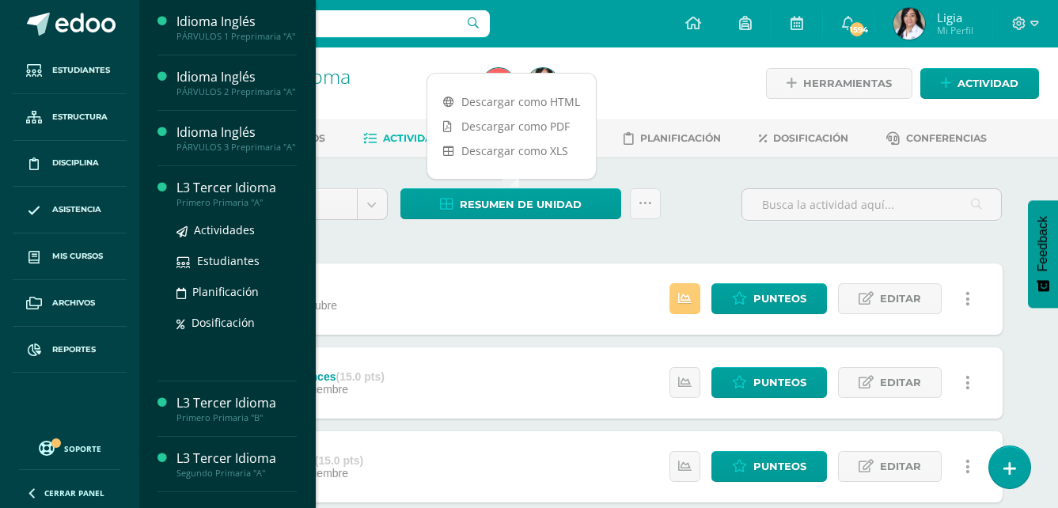
click at [202, 208] on div "Primero Primaria "A"" at bounding box center [236, 202] width 120 height 11
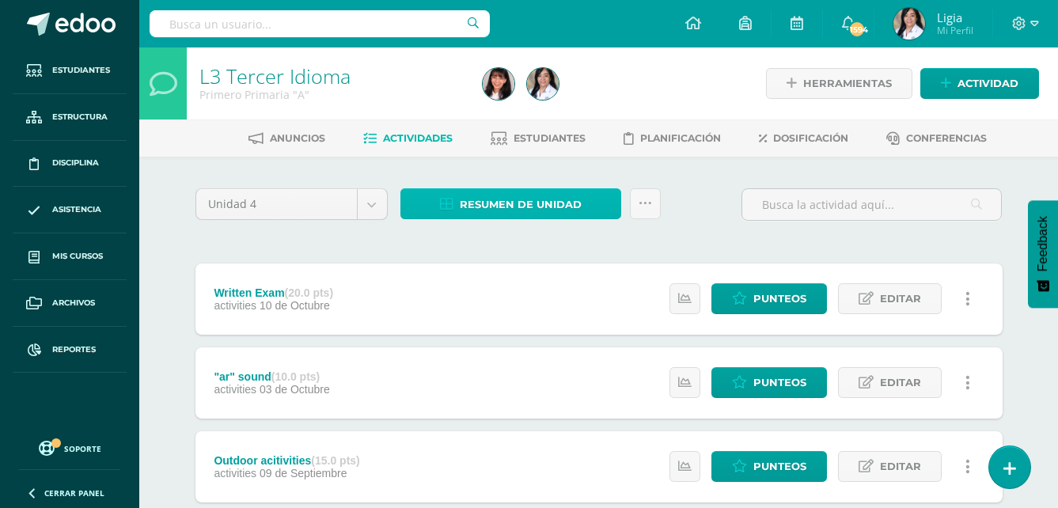
click at [534, 208] on span "Resumen de unidad" at bounding box center [521, 204] width 122 height 29
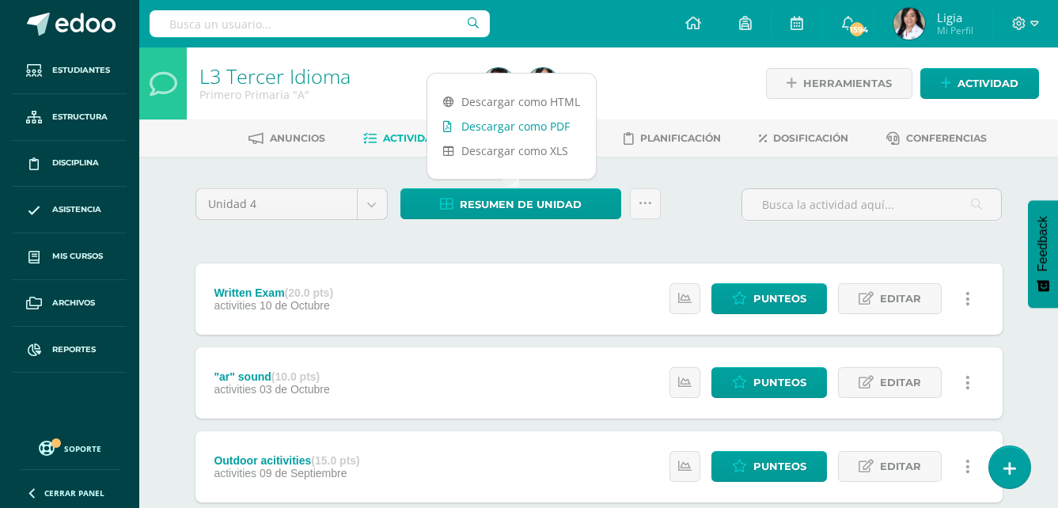
click at [548, 124] on link "Descargar como PDF" at bounding box center [511, 126] width 169 height 25
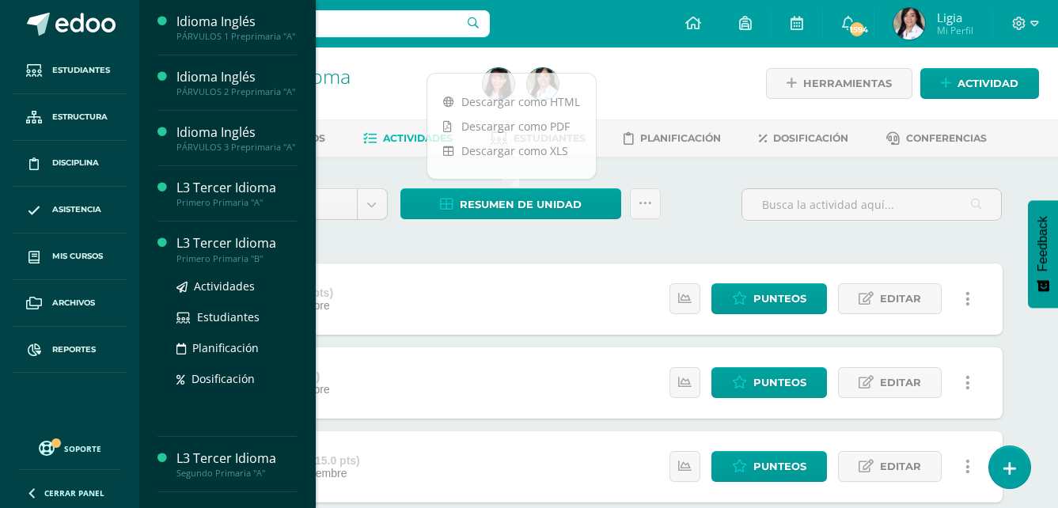
click at [248, 264] on div "Primero Primaria "B"" at bounding box center [236, 258] width 120 height 11
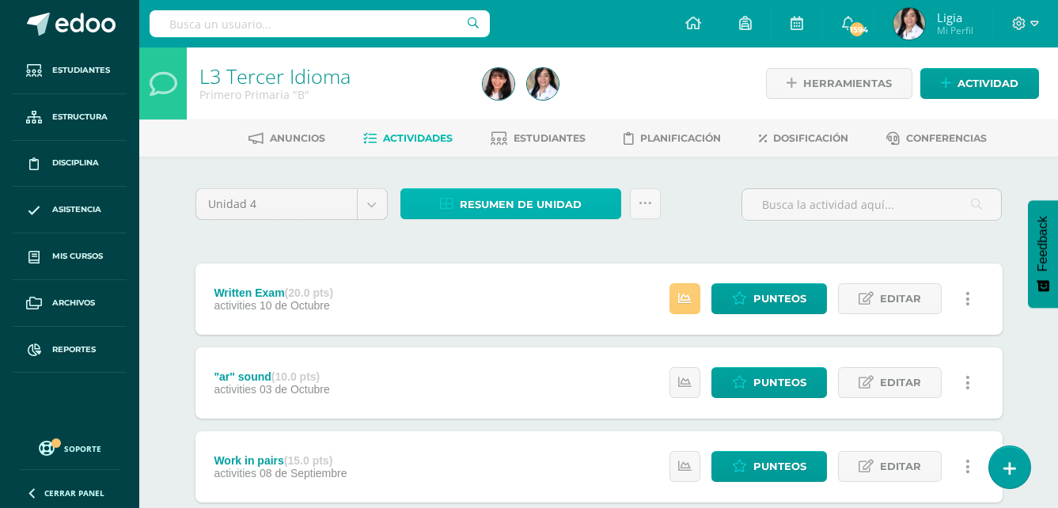
click at [506, 214] on span "Resumen de unidad" at bounding box center [521, 204] width 122 height 29
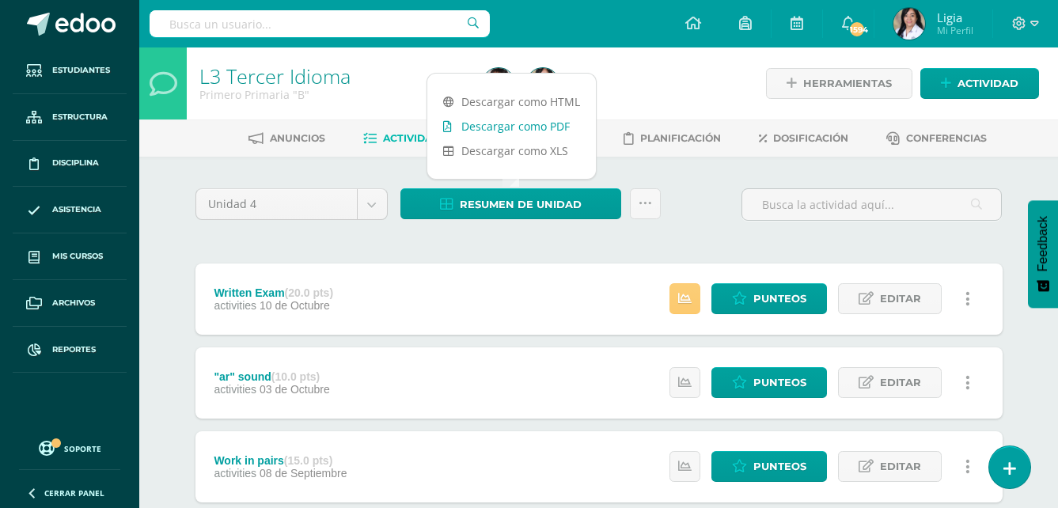
click at [499, 129] on link "Descargar como PDF" at bounding box center [511, 126] width 169 height 25
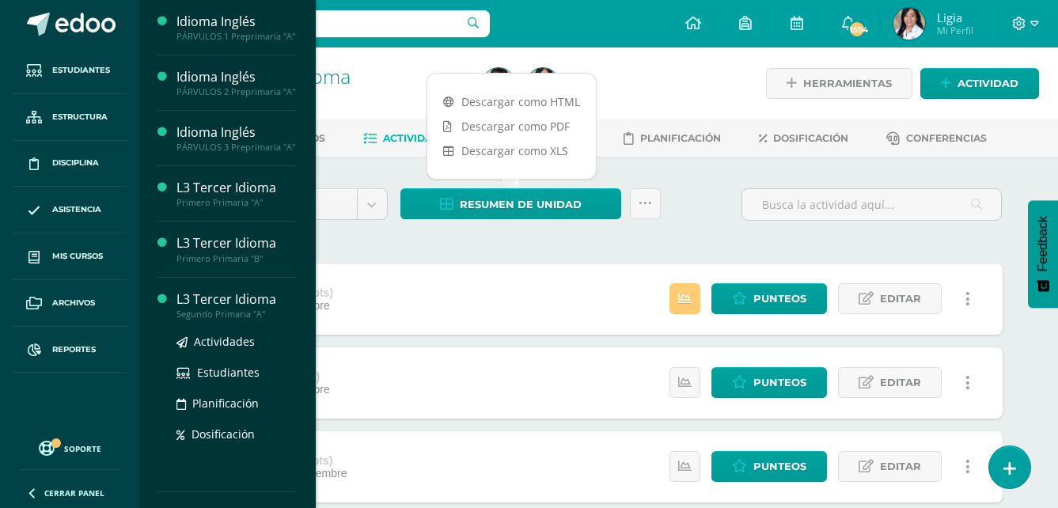
click at [249, 320] on div "Segundo Primaria "A"" at bounding box center [236, 314] width 120 height 11
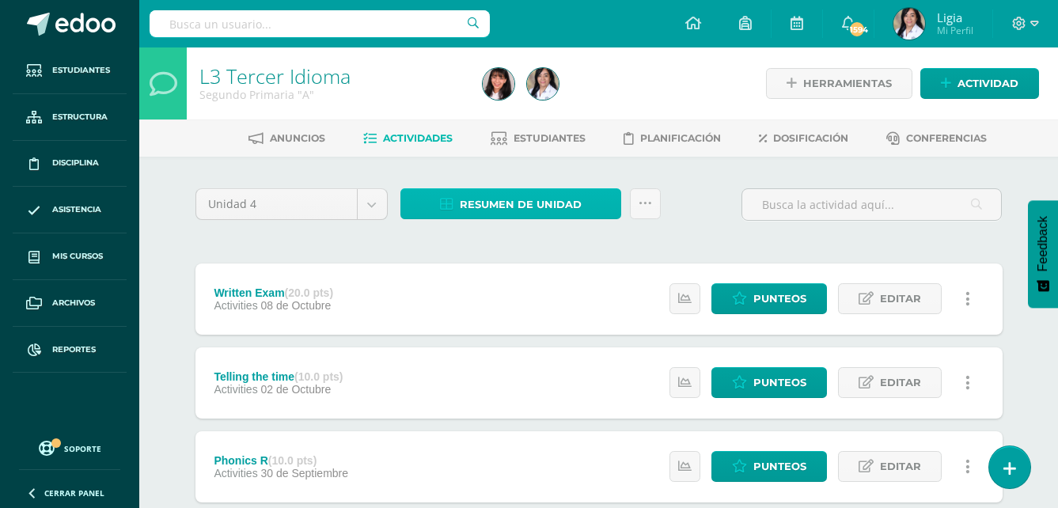
click at [529, 214] on span "Resumen de unidad" at bounding box center [521, 204] width 122 height 29
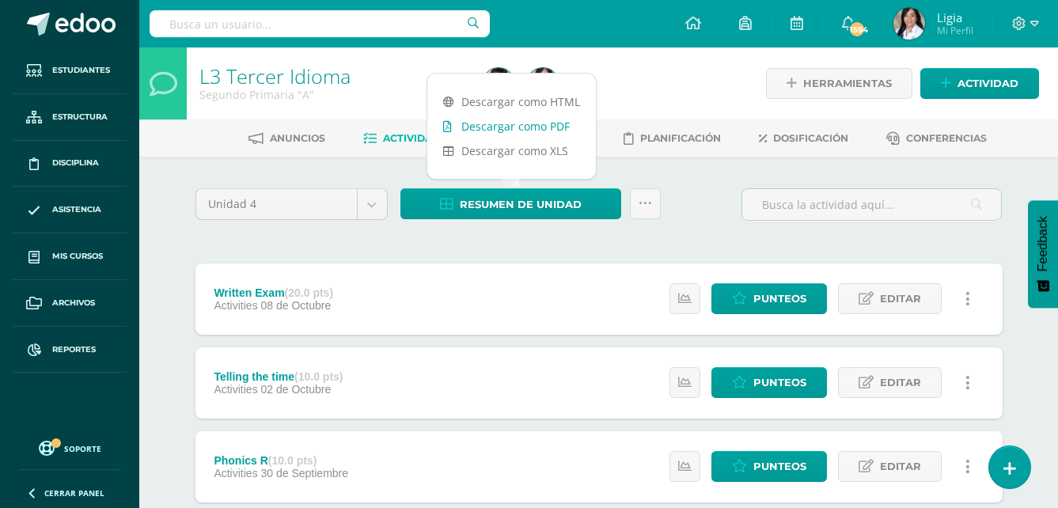
click at [559, 122] on link "Descargar como PDF" at bounding box center [511, 126] width 169 height 25
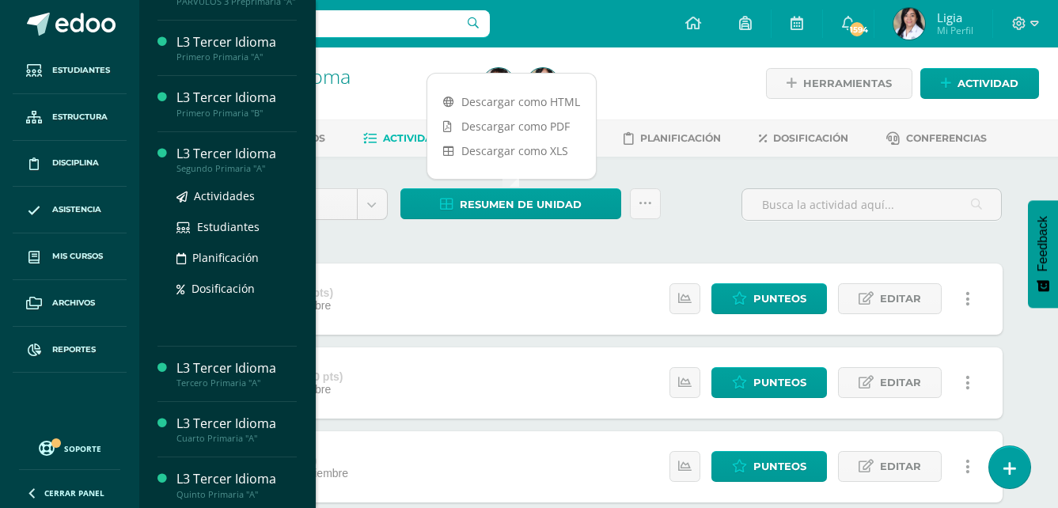
scroll to position [158, 0]
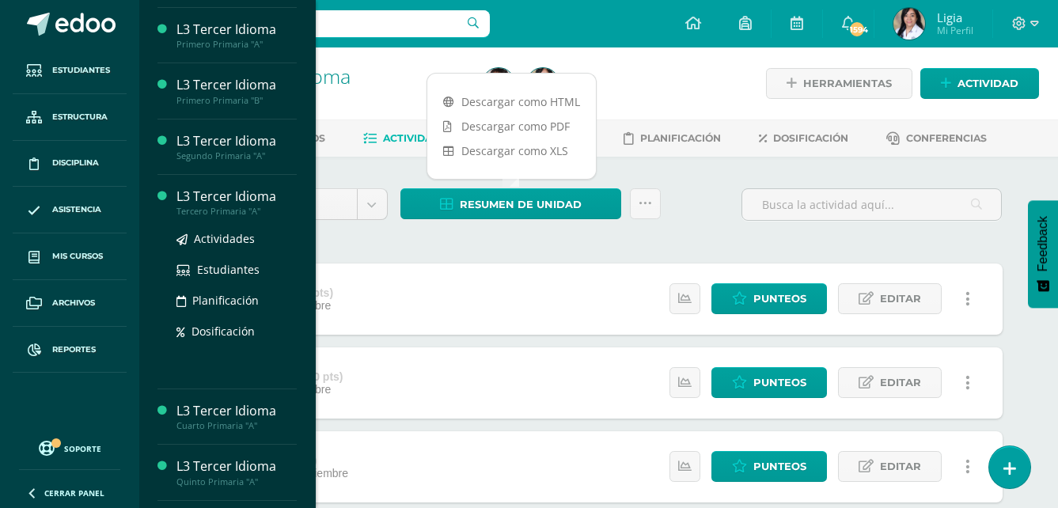
click at [250, 217] on div "Tercero Primaria "A"" at bounding box center [236, 211] width 120 height 11
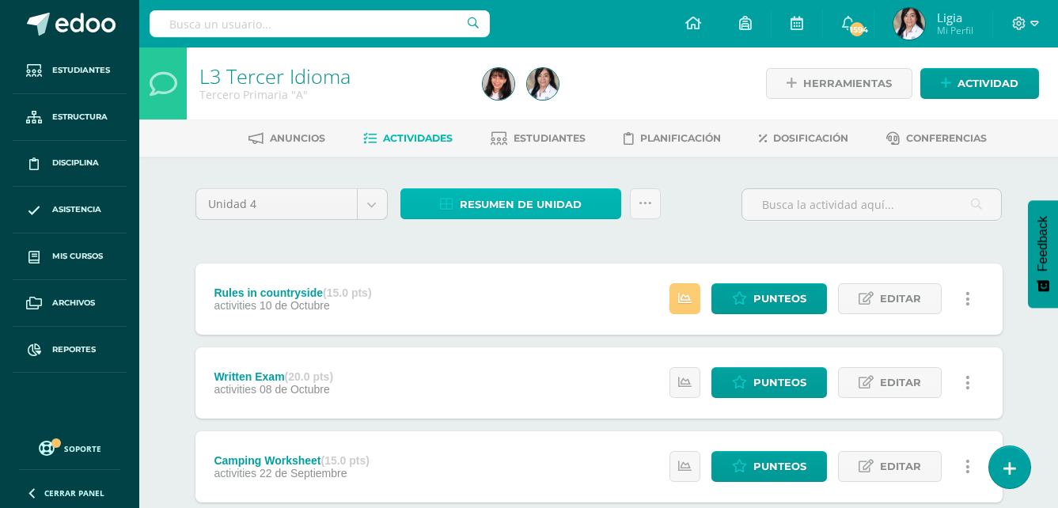
click at [468, 211] on span "Resumen de unidad" at bounding box center [521, 204] width 122 height 29
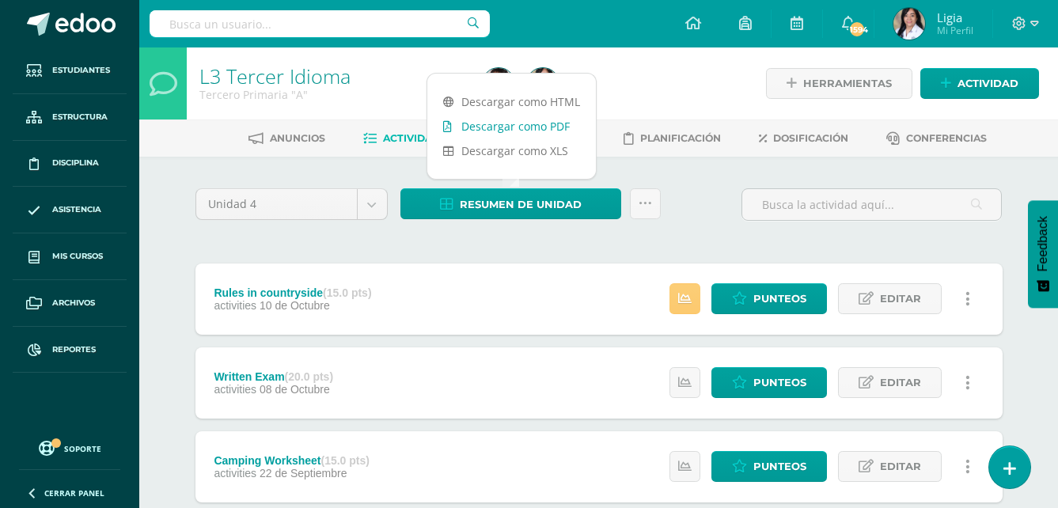
click at [518, 131] on link "Descargar como PDF" at bounding box center [511, 126] width 169 height 25
click at [1040, 25] on div at bounding box center [1025, 23] width 65 height 47
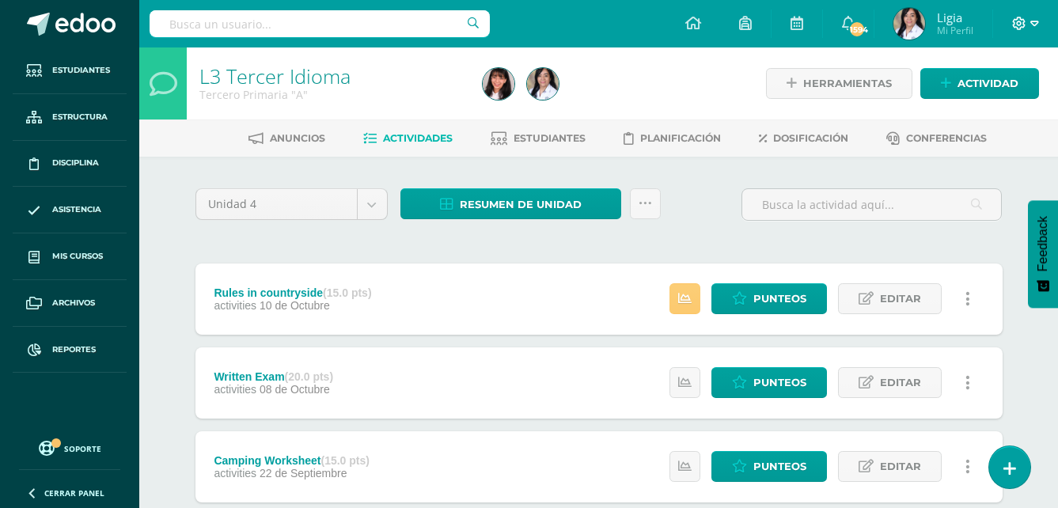
click at [1037, 25] on icon at bounding box center [1034, 24] width 9 height 14
click at [1005, 104] on span "Cerrar sesión" at bounding box center [985, 107] width 71 height 15
